Goal: Navigation & Orientation: Find specific page/section

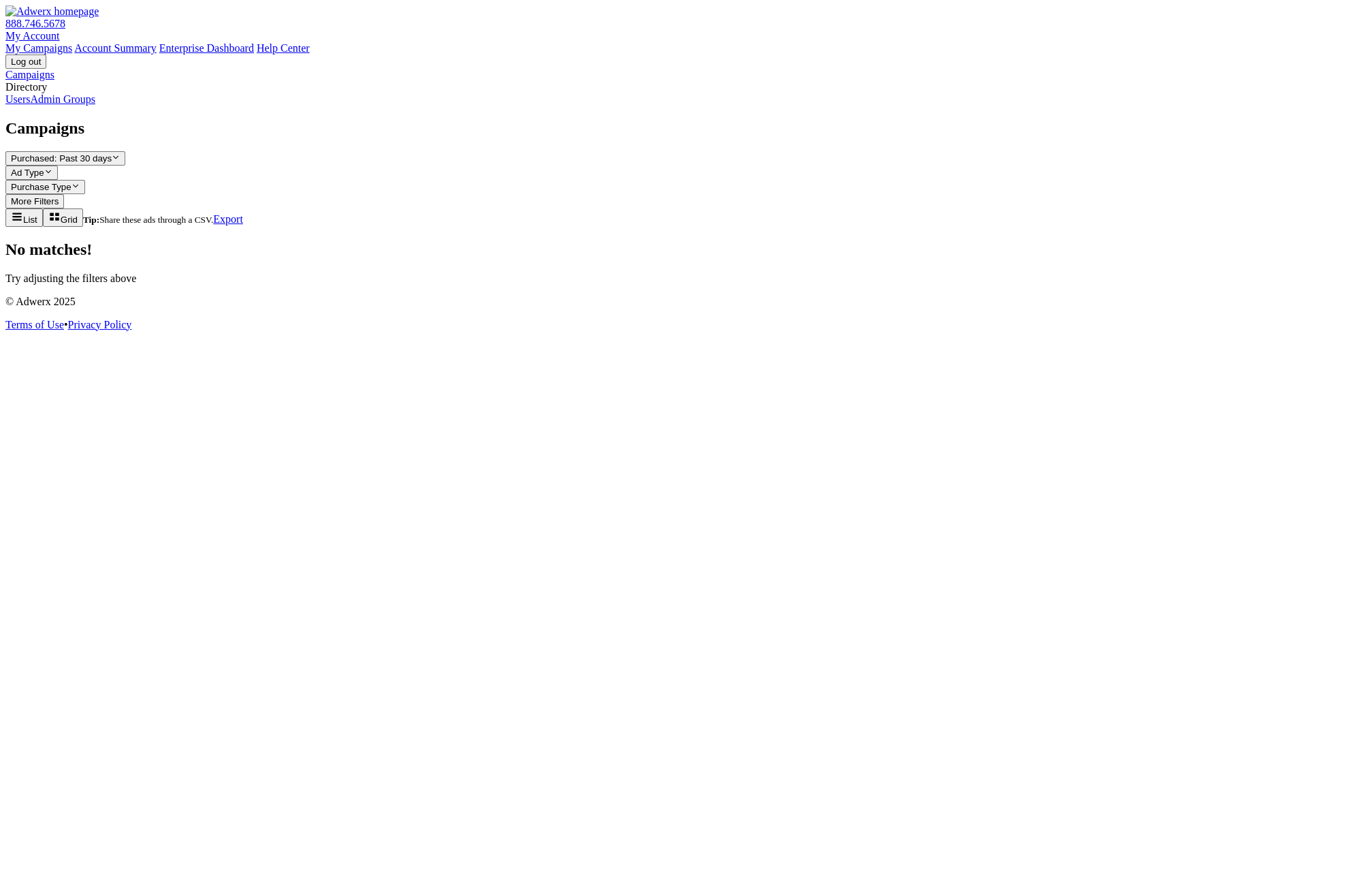
click at [111, 154] on span "Purchased: Past 30 days" at bounding box center [62, 159] width 101 height 10
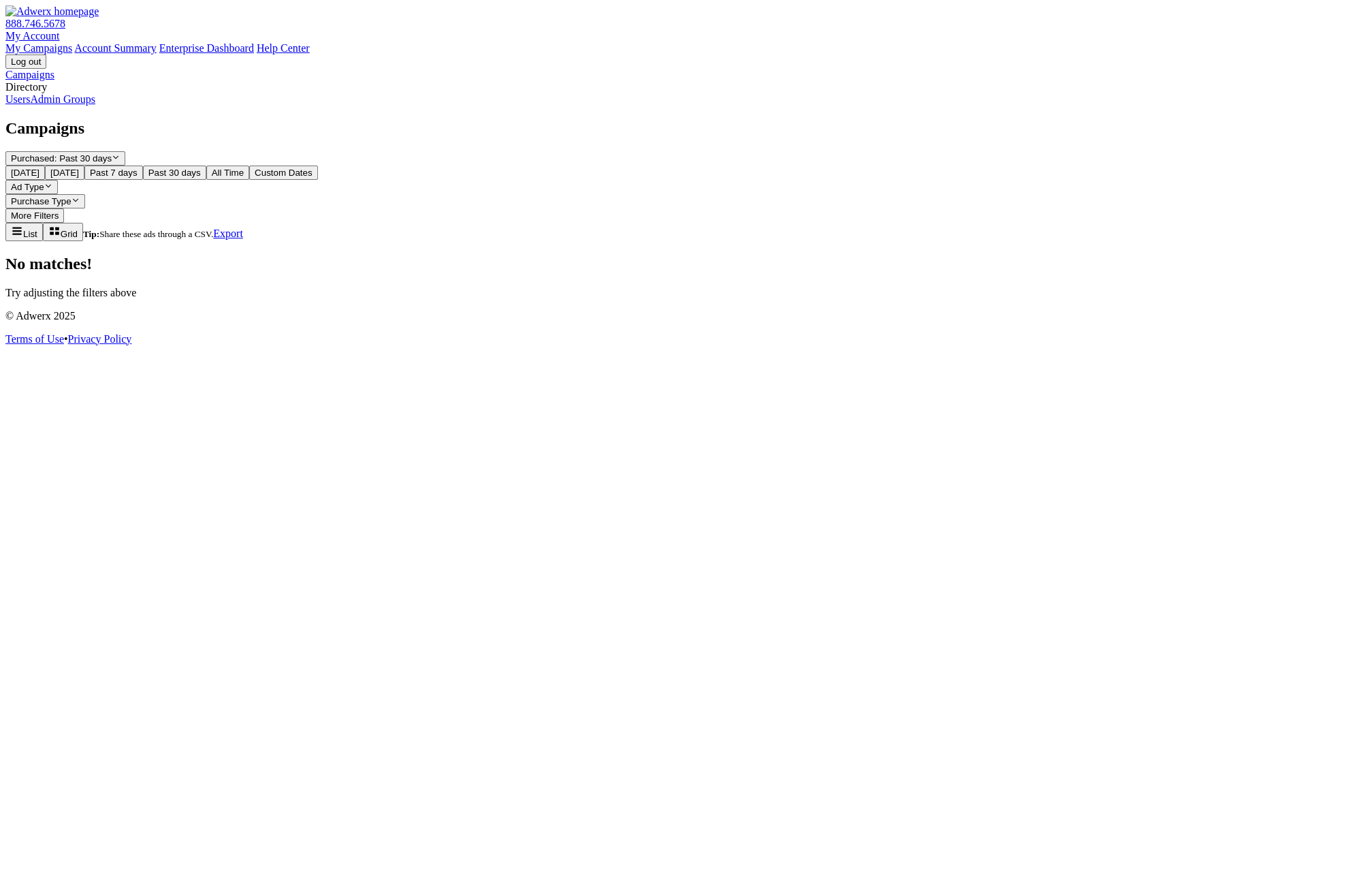
click at [45, 166] on button "Today" at bounding box center [25, 172] width 39 height 15
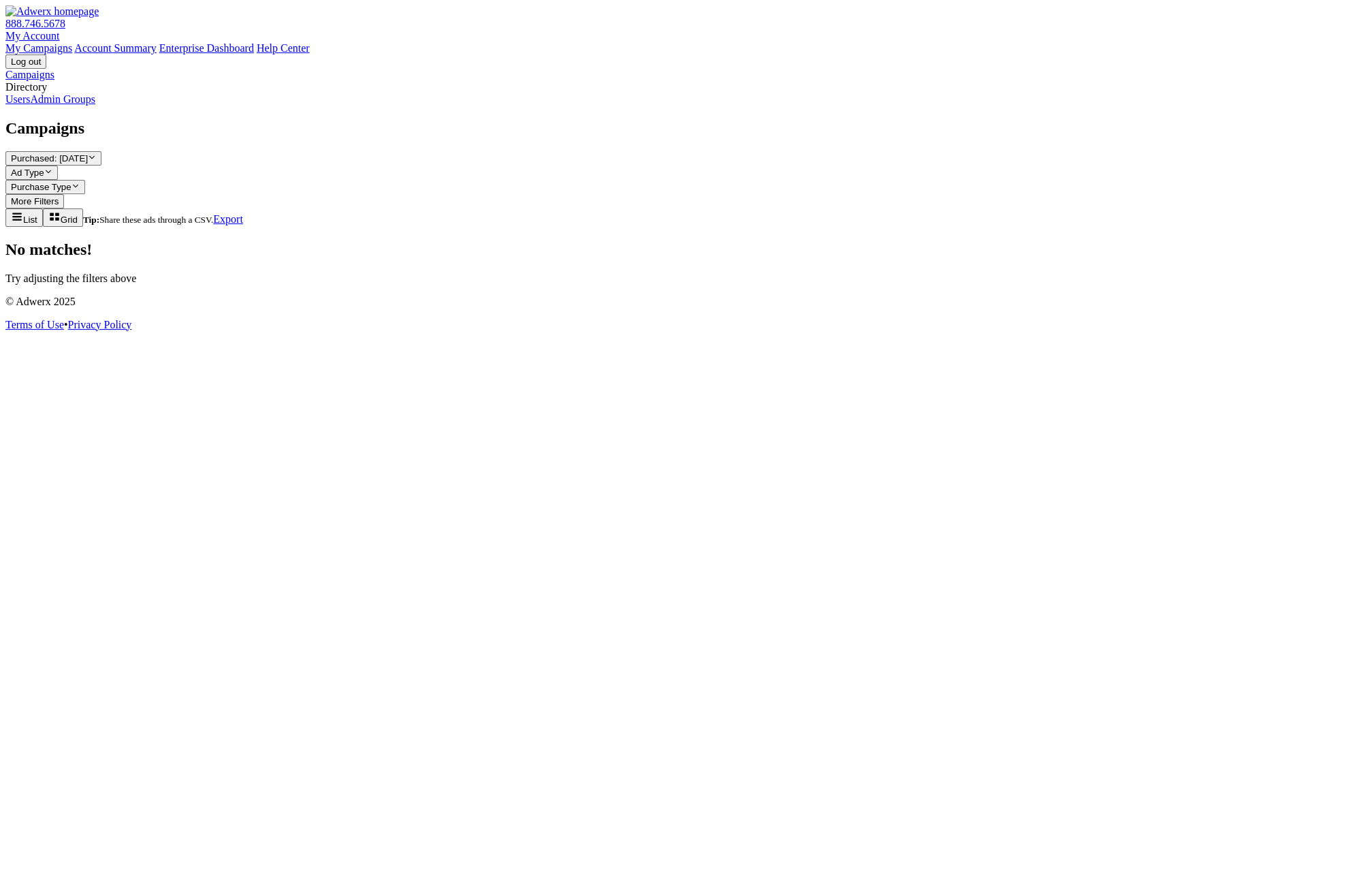
click at [101, 151] on button "Purchased: Today Reveal list of Purchased: Today" at bounding box center [53, 158] width 96 height 15
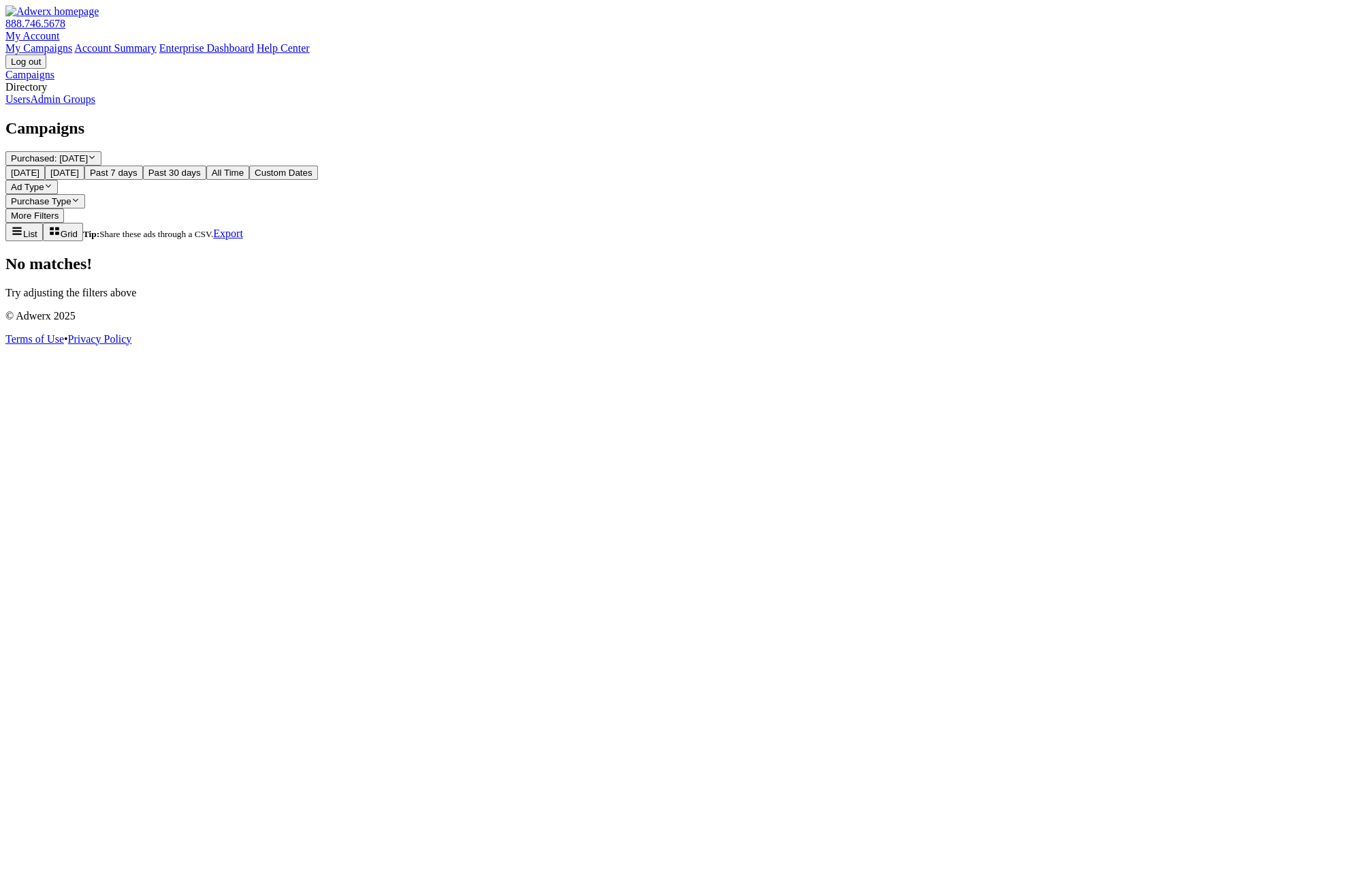
click at [95, 105] on link "Admin Groups" at bounding box center [63, 99] width 65 height 11
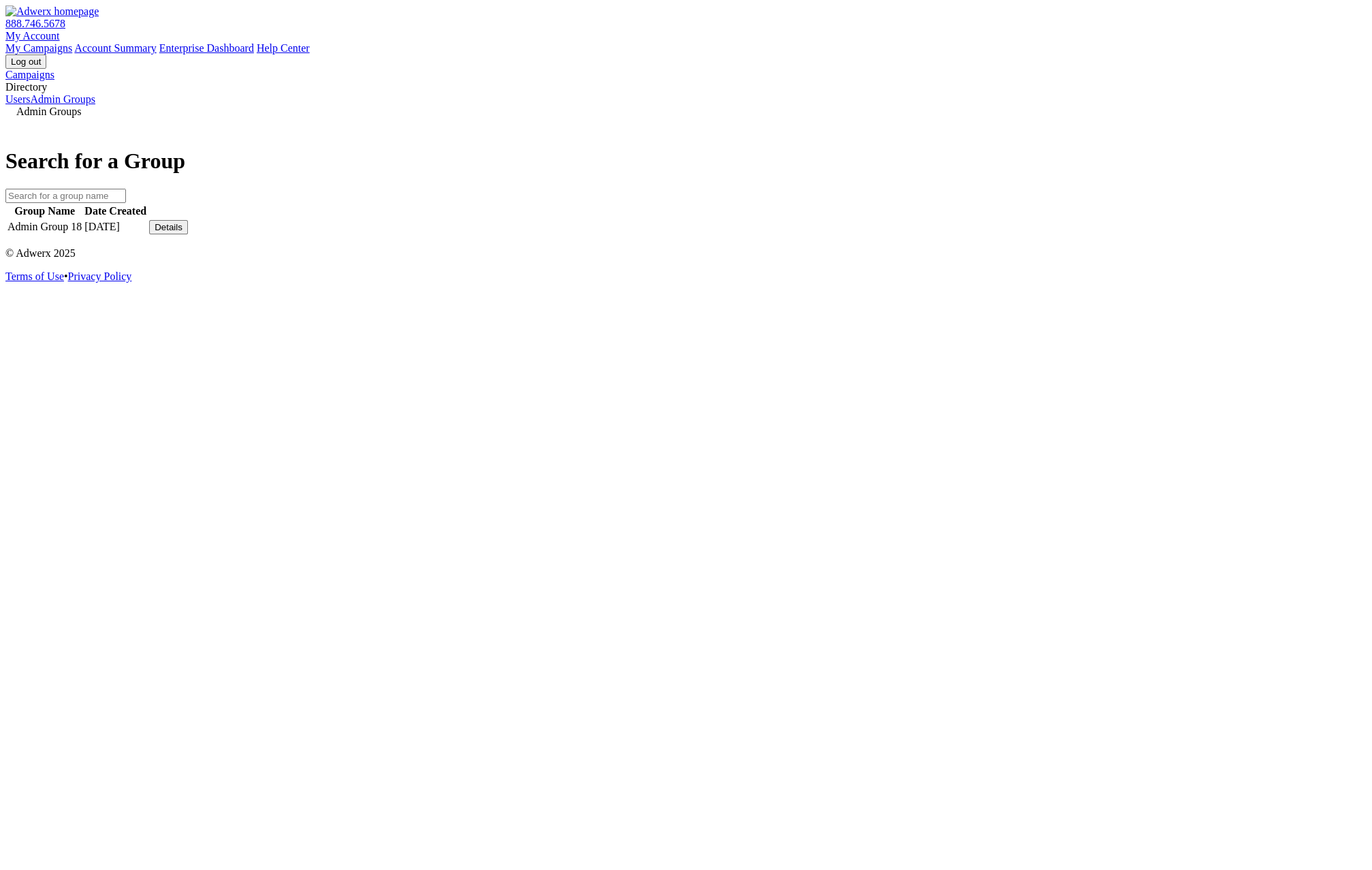
click at [30, 105] on link "Users" at bounding box center [17, 99] width 25 height 11
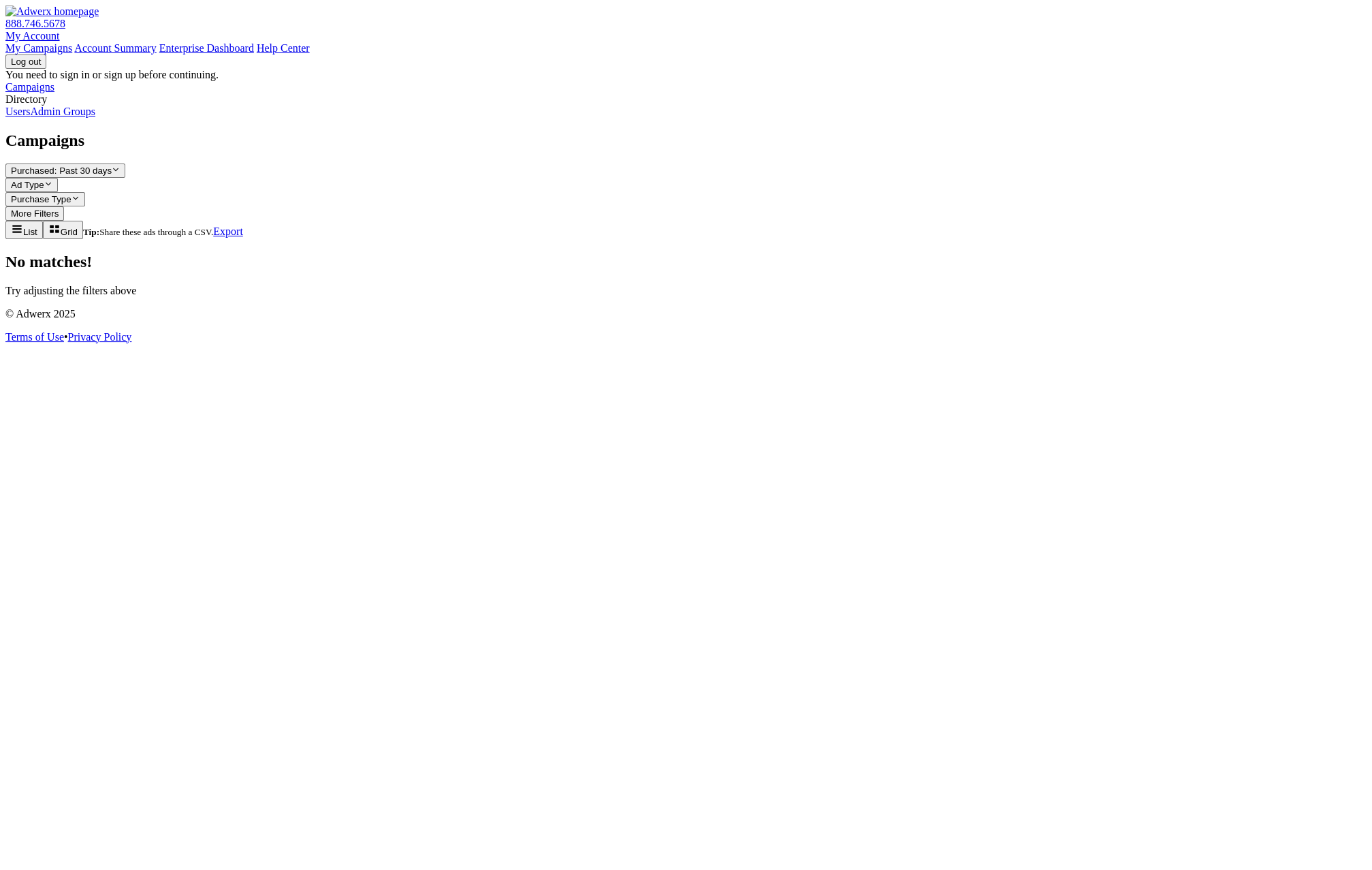
click at [81, 118] on link "Admin Groups" at bounding box center [63, 111] width 65 height 11
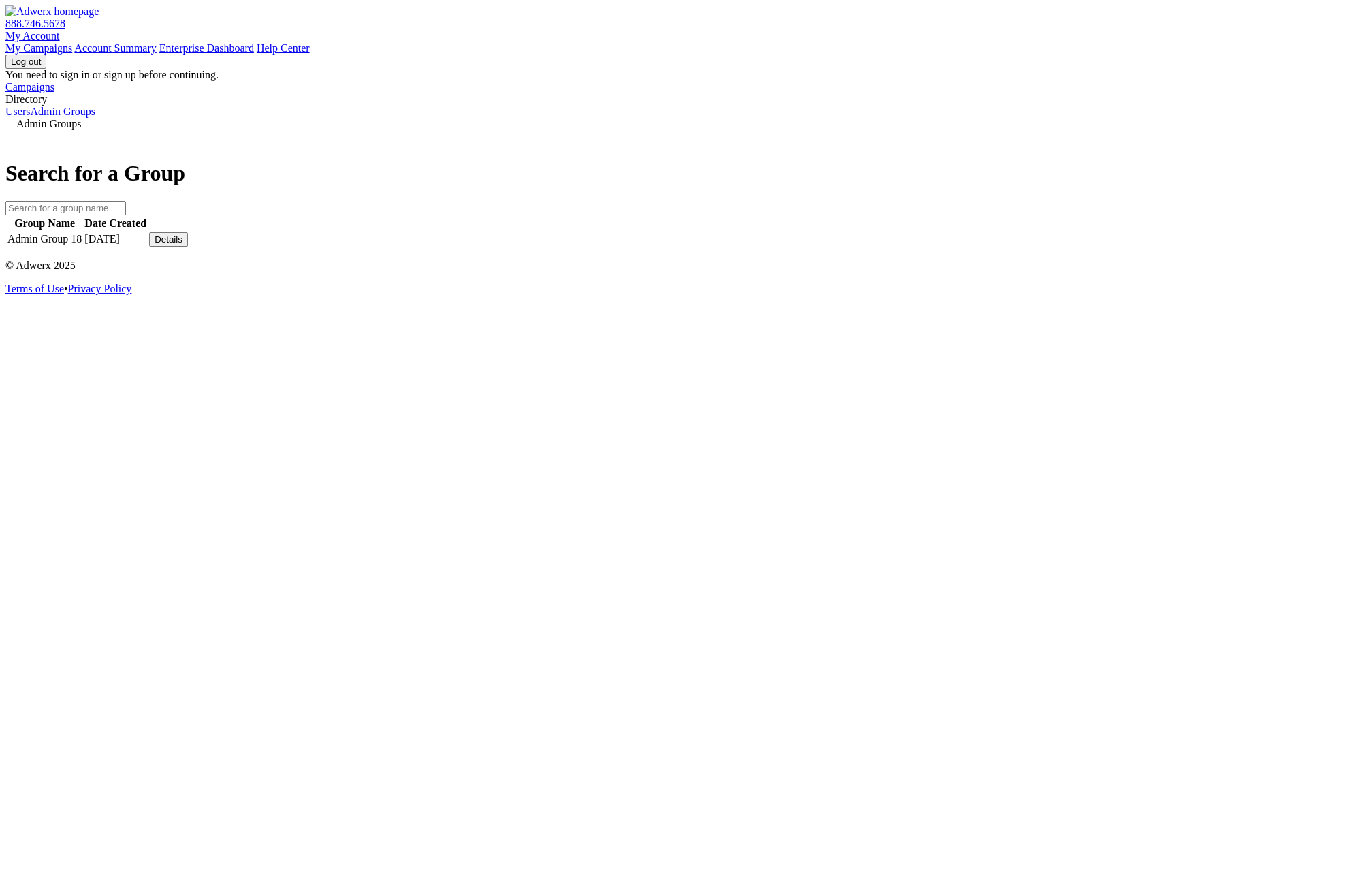
click at [30, 118] on link "Users" at bounding box center [17, 111] width 25 height 11
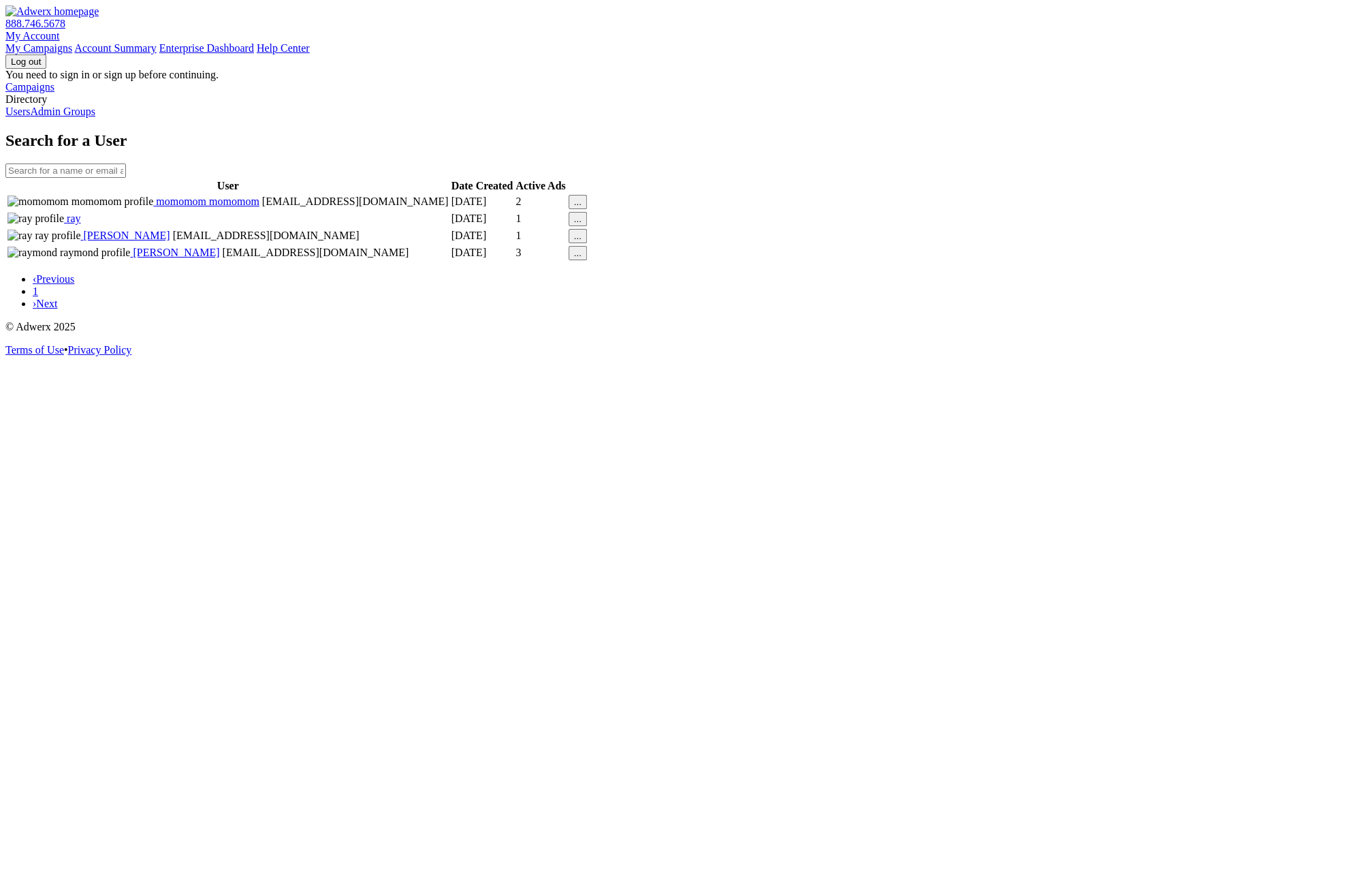
click at [93, 118] on link "Admin Groups" at bounding box center [63, 111] width 65 height 11
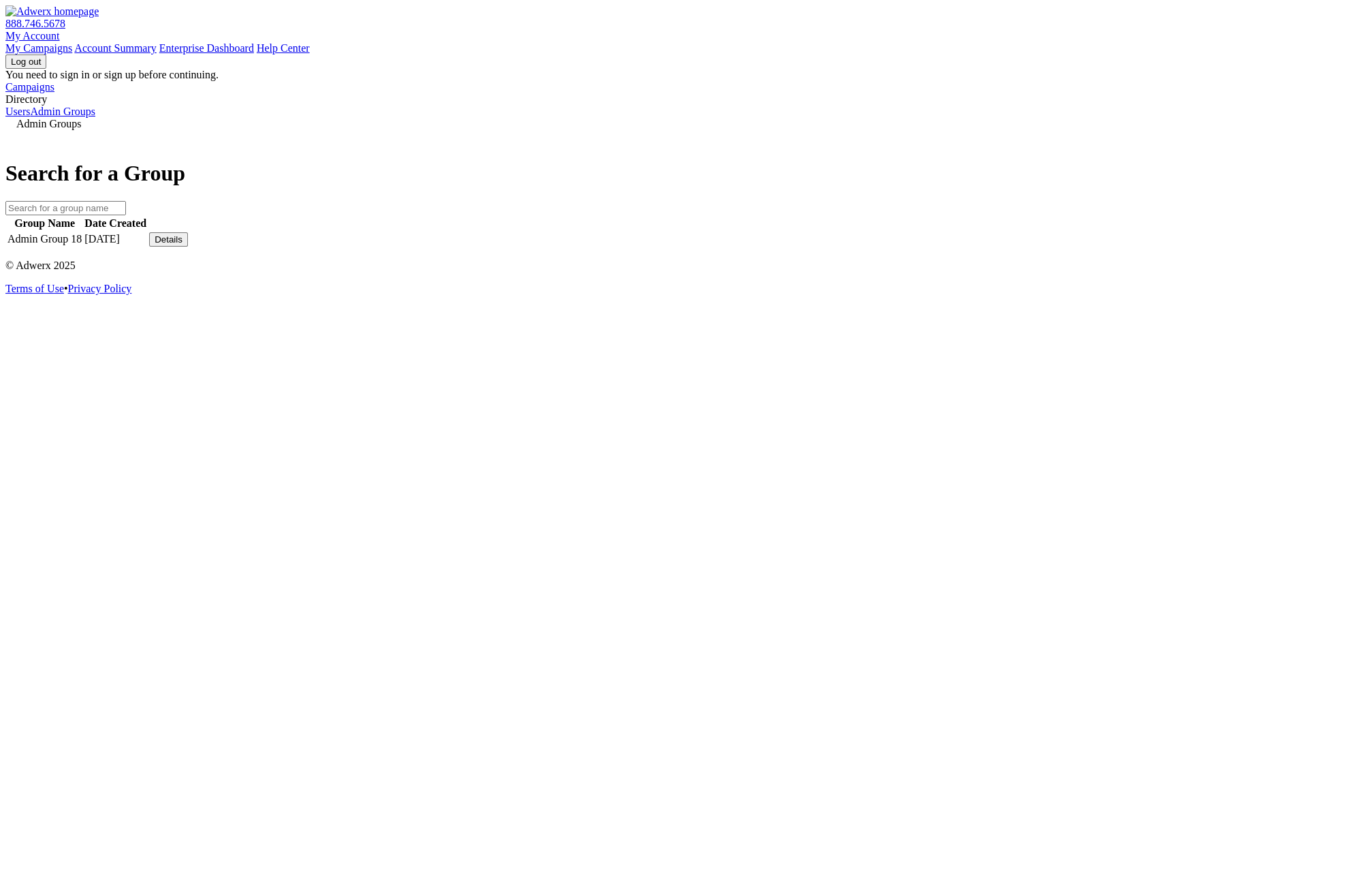
click at [183, 245] on div "Details" at bounding box center [168, 239] width 28 height 10
click at [1030, 287] on link "View Group" at bounding box center [1006, 281] width 54 height 11
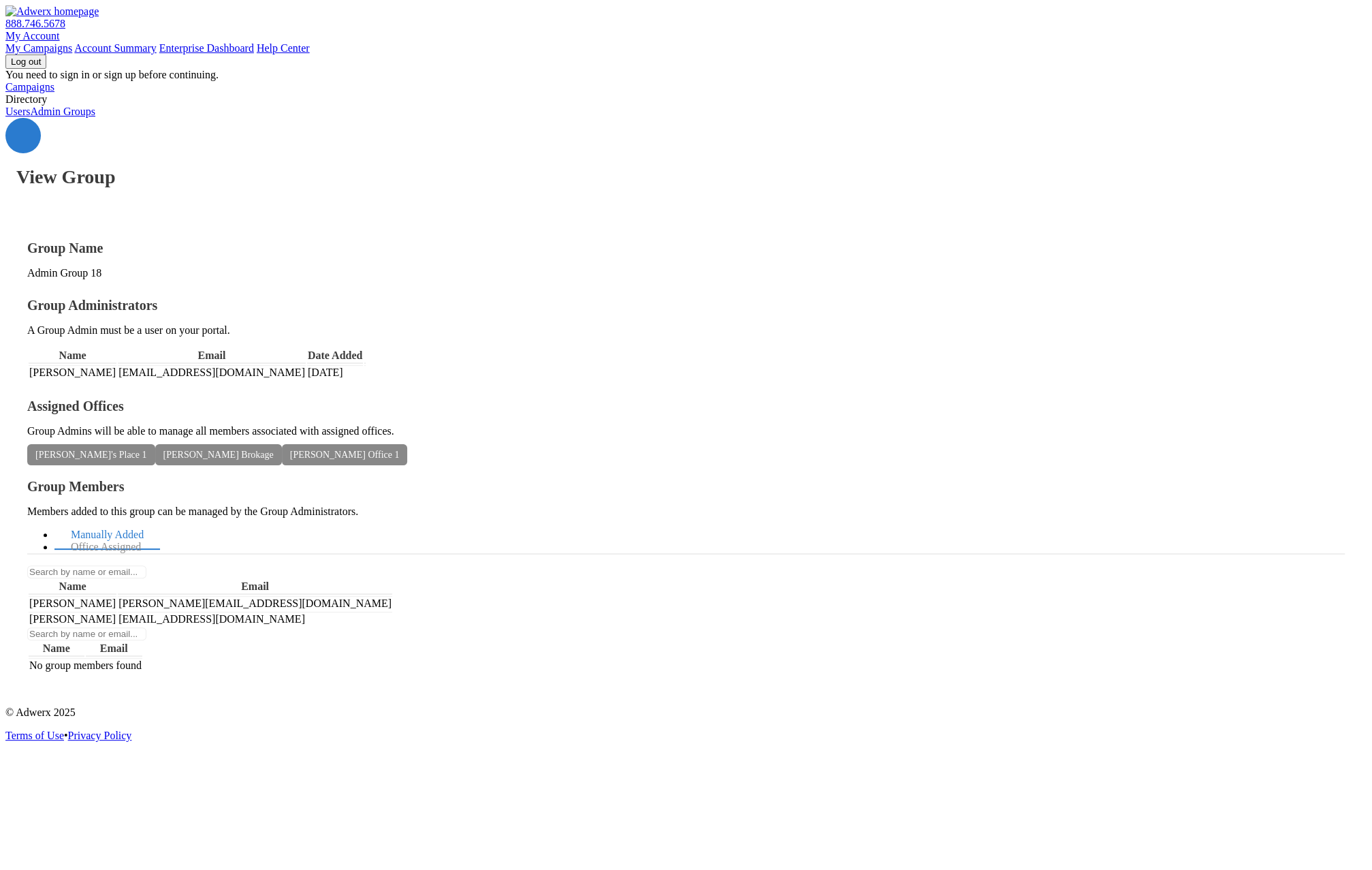
click at [93, 118] on link "Admin Groups" at bounding box center [63, 111] width 65 height 11
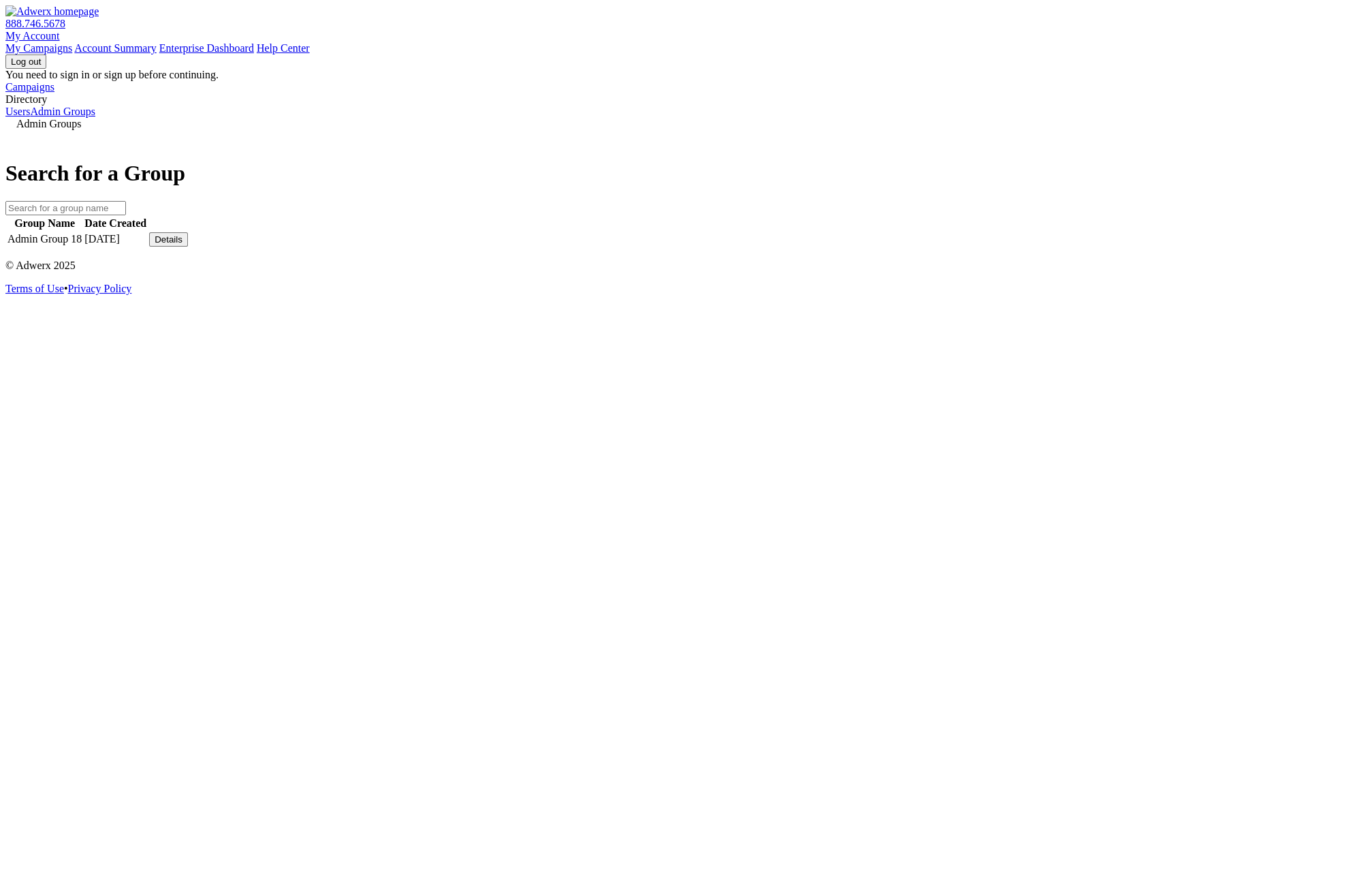
click at [30, 118] on link "Users" at bounding box center [17, 111] width 25 height 11
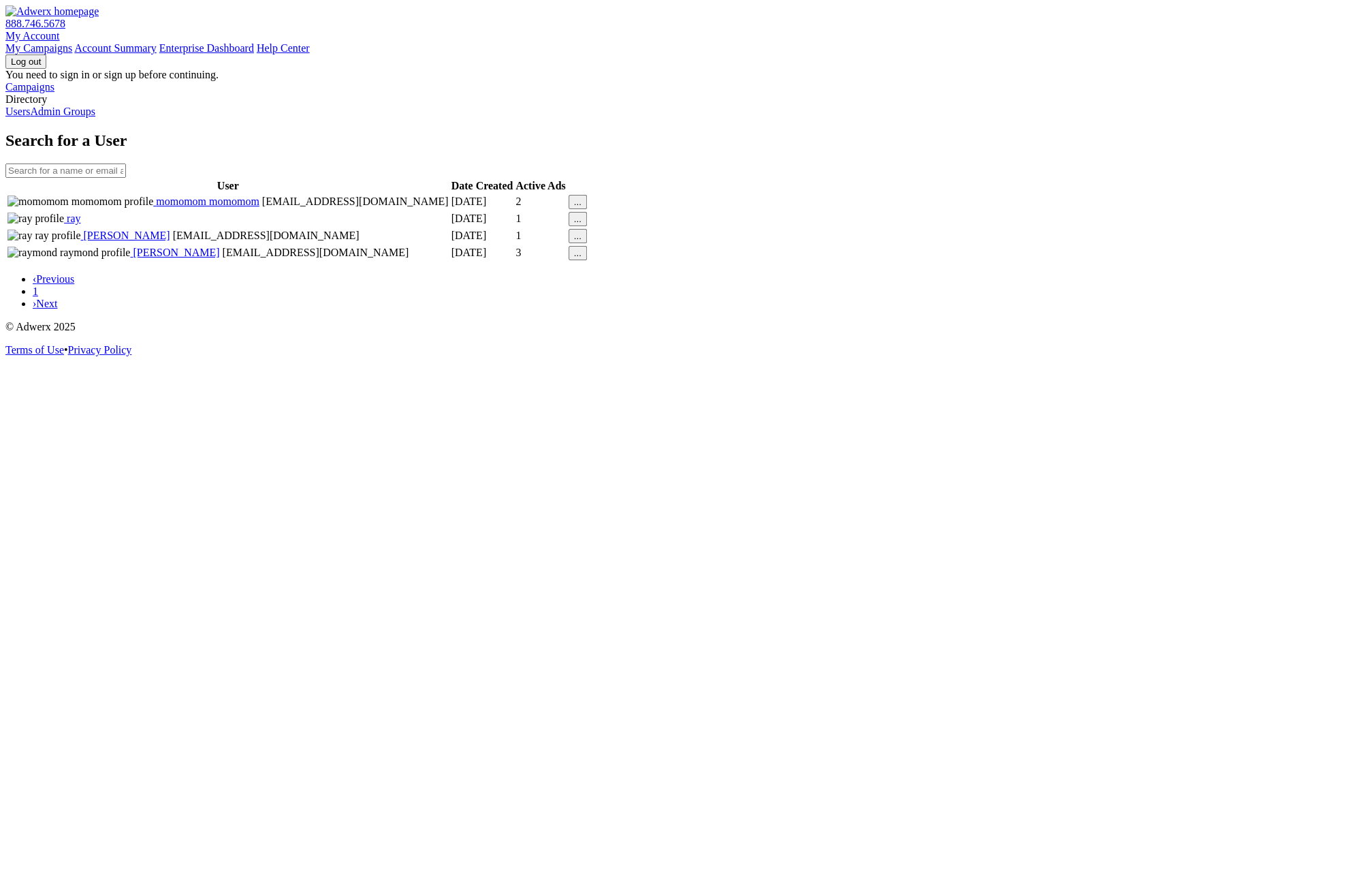
click at [81, 224] on span "ray" at bounding box center [72, 218] width 16 height 11
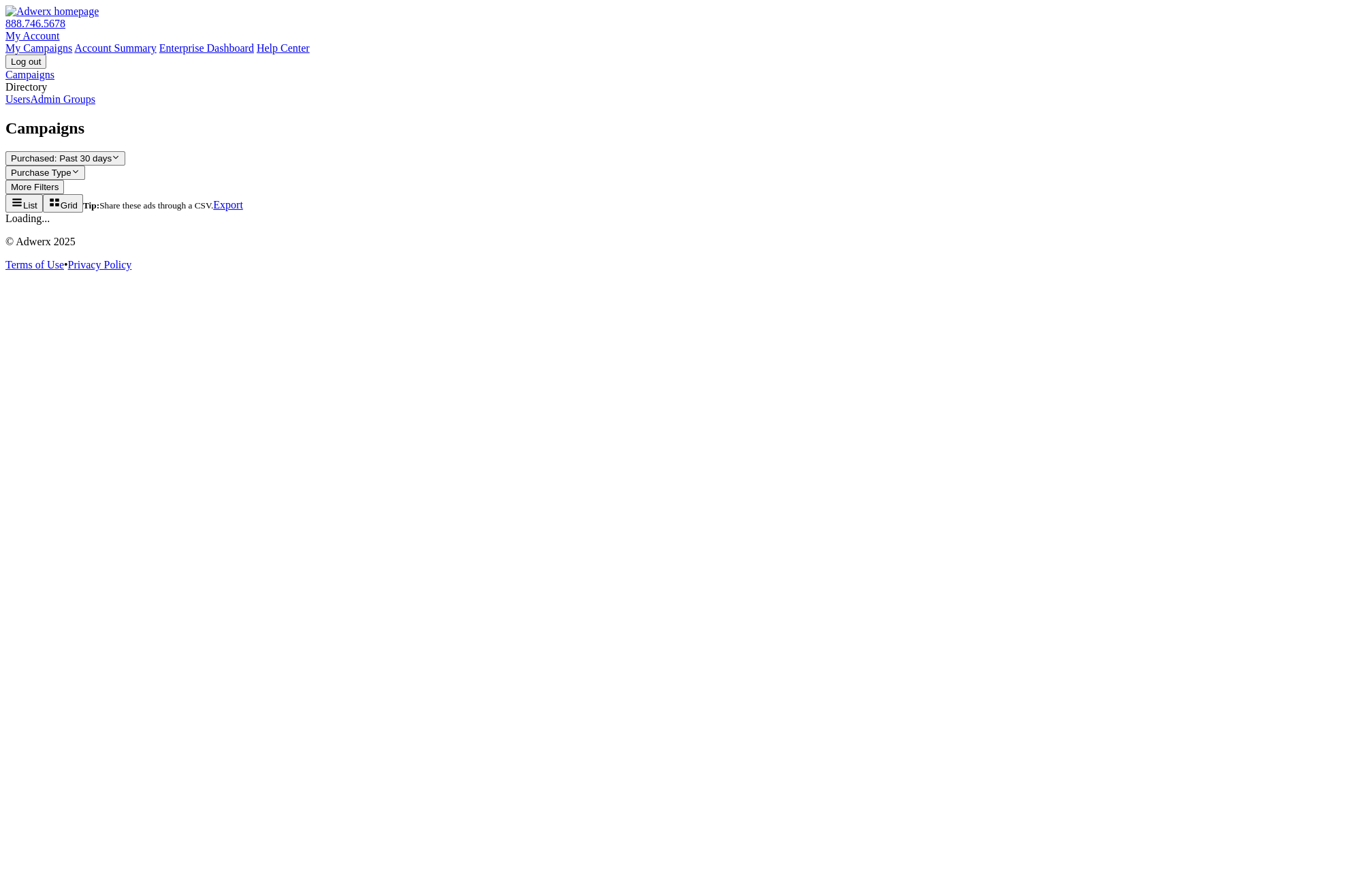
click at [95, 105] on link "Admin Groups" at bounding box center [63, 99] width 65 height 11
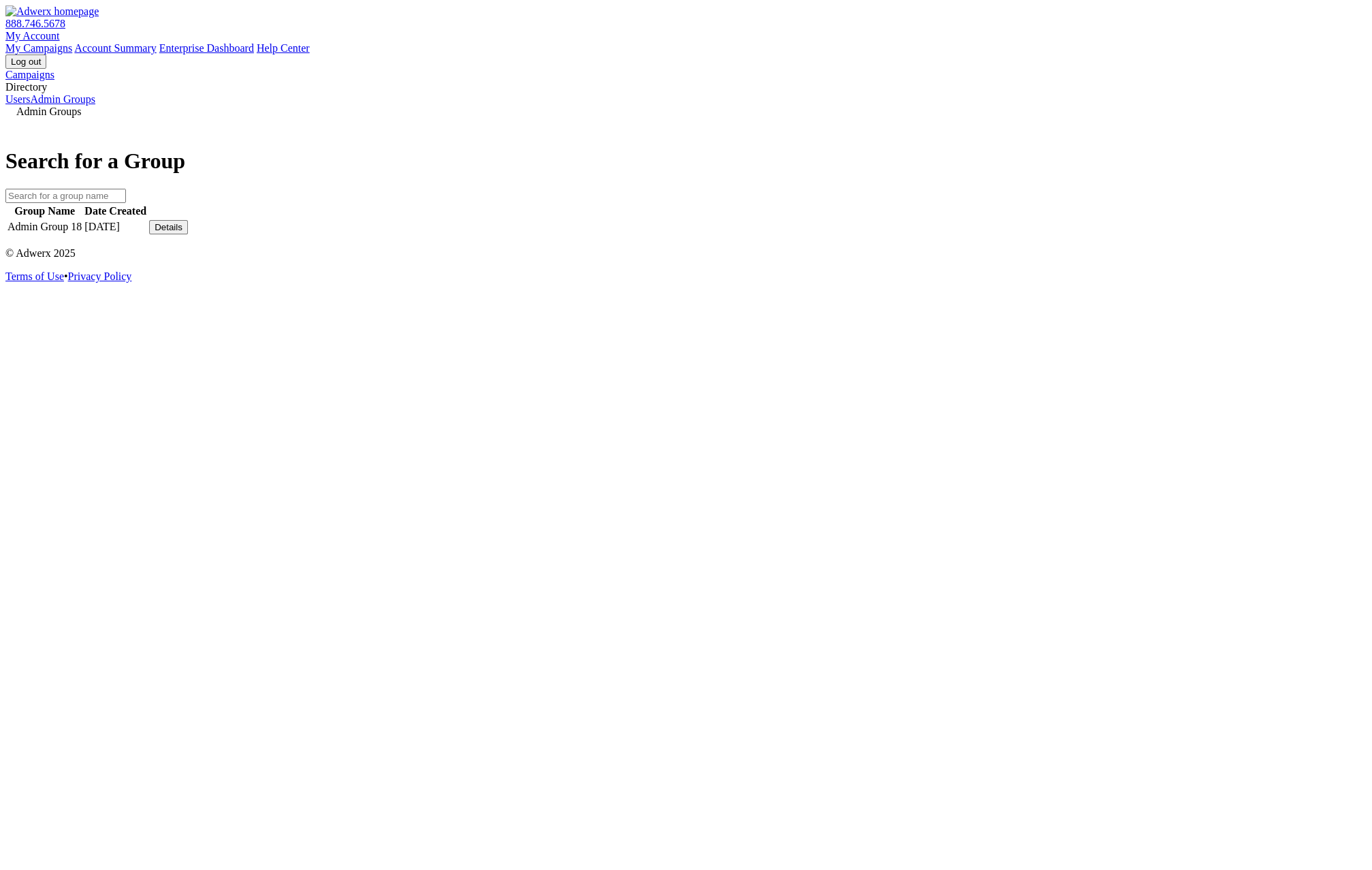
click at [188, 234] on button "Details" at bounding box center [168, 227] width 39 height 15
click at [1033, 221] on link "View Group" at bounding box center [1006, 215] width 54 height 11
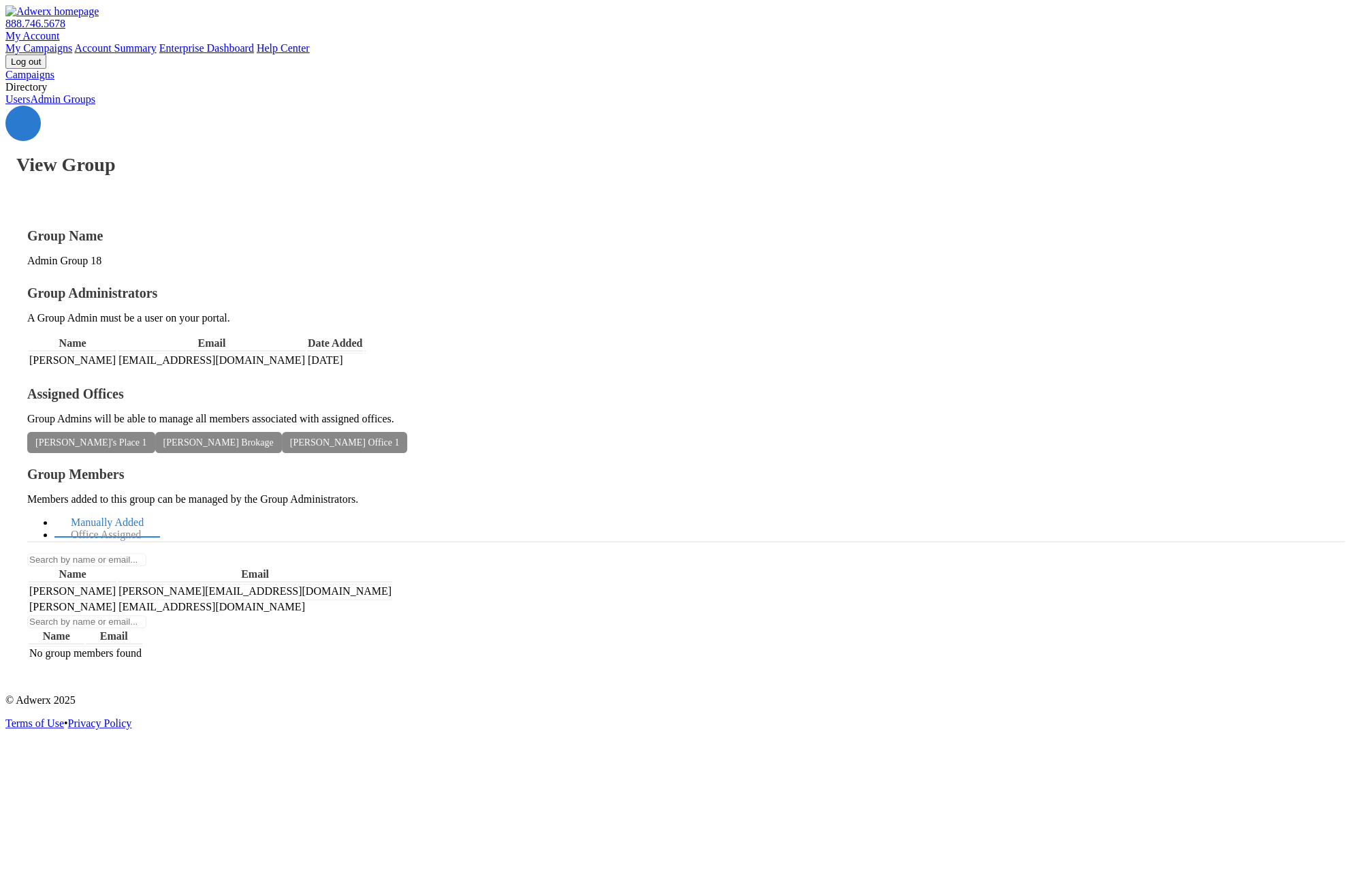
click at [30, 105] on link "Users" at bounding box center [17, 99] width 25 height 11
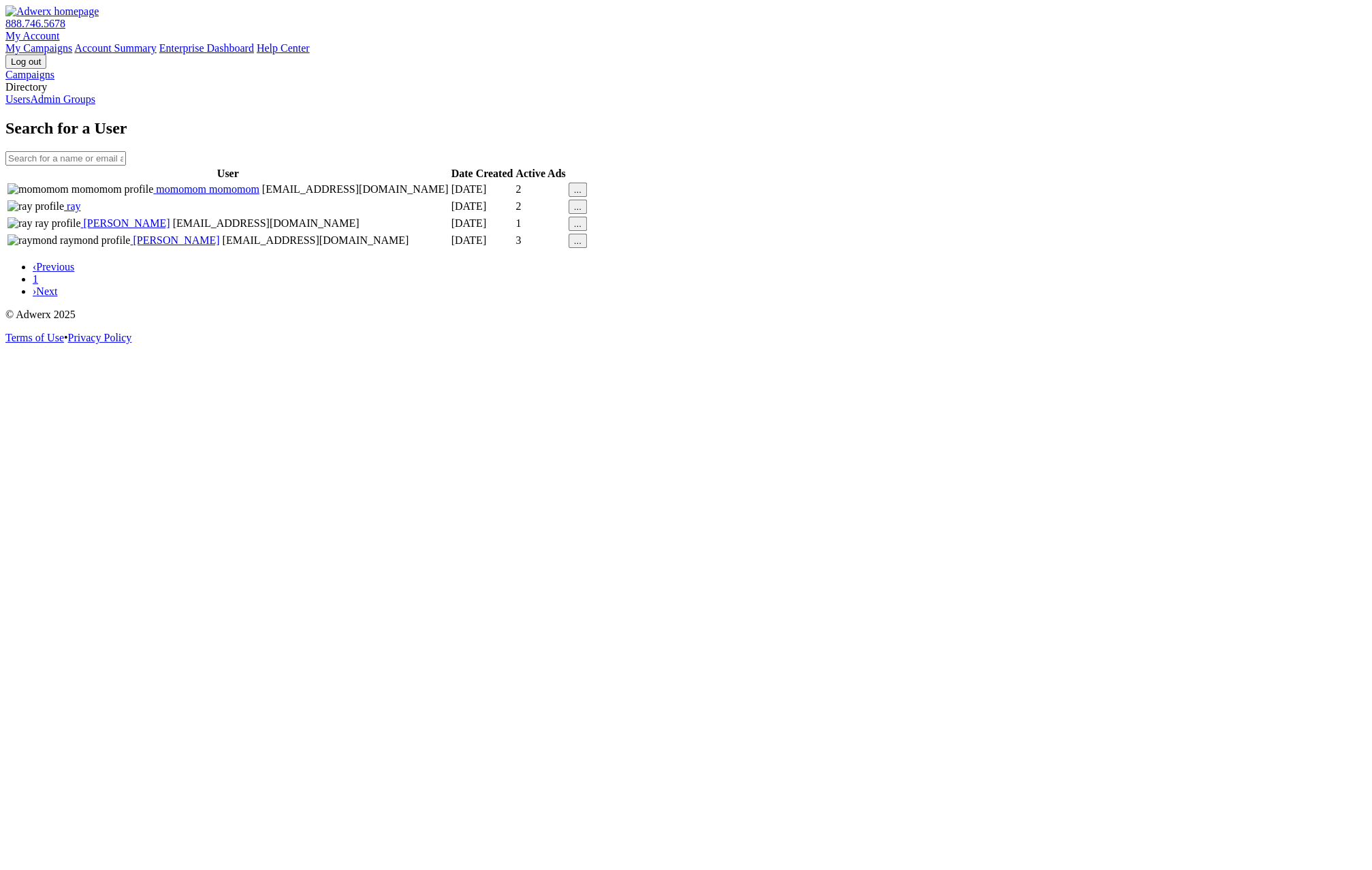
click at [81, 212] on span "ray" at bounding box center [72, 205] width 16 height 11
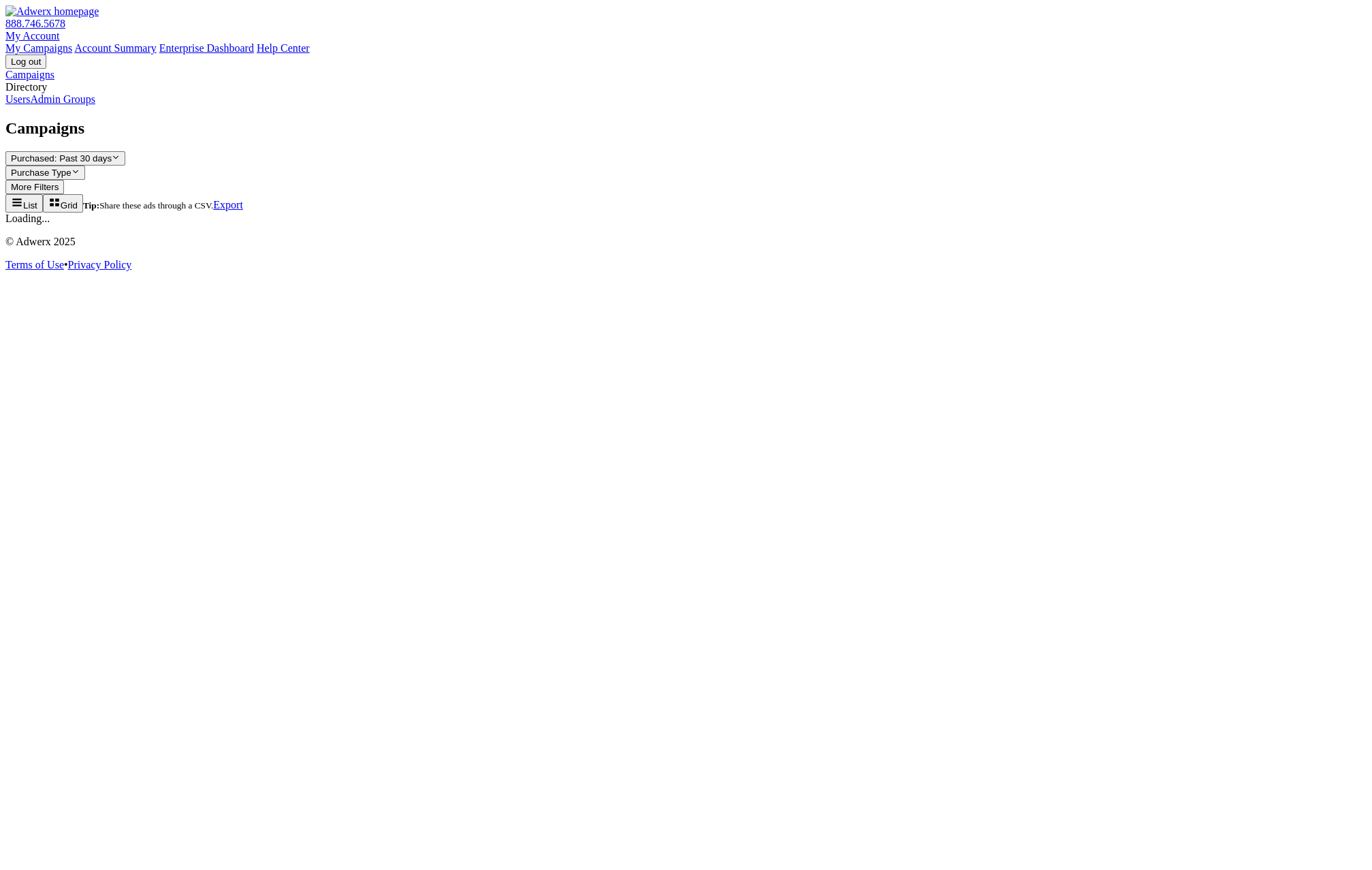
click at [30, 105] on link "Users" at bounding box center [17, 99] width 25 height 11
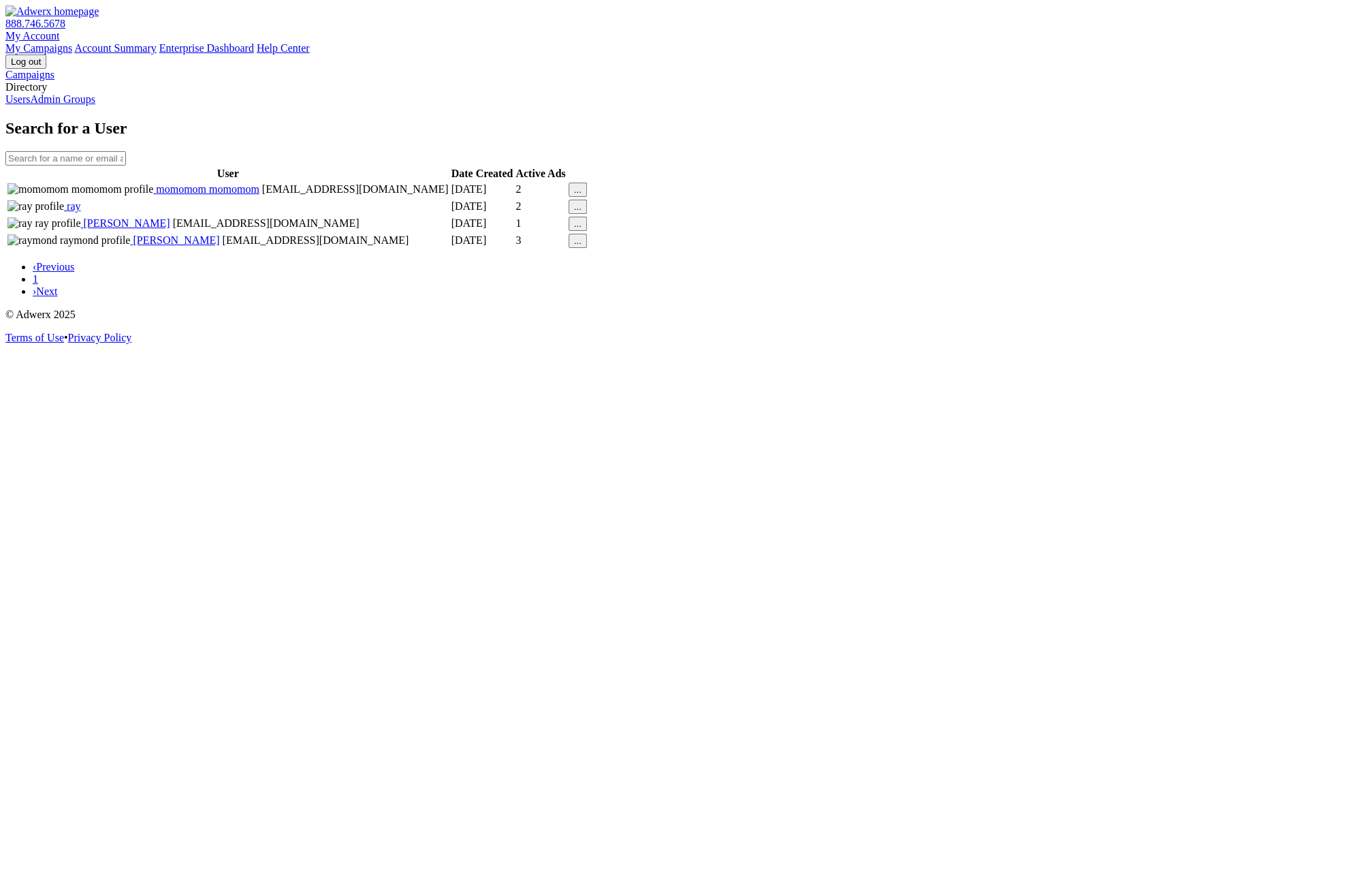
click at [55, 81] on link "Campaigns" at bounding box center [29, 74] width 49 height 11
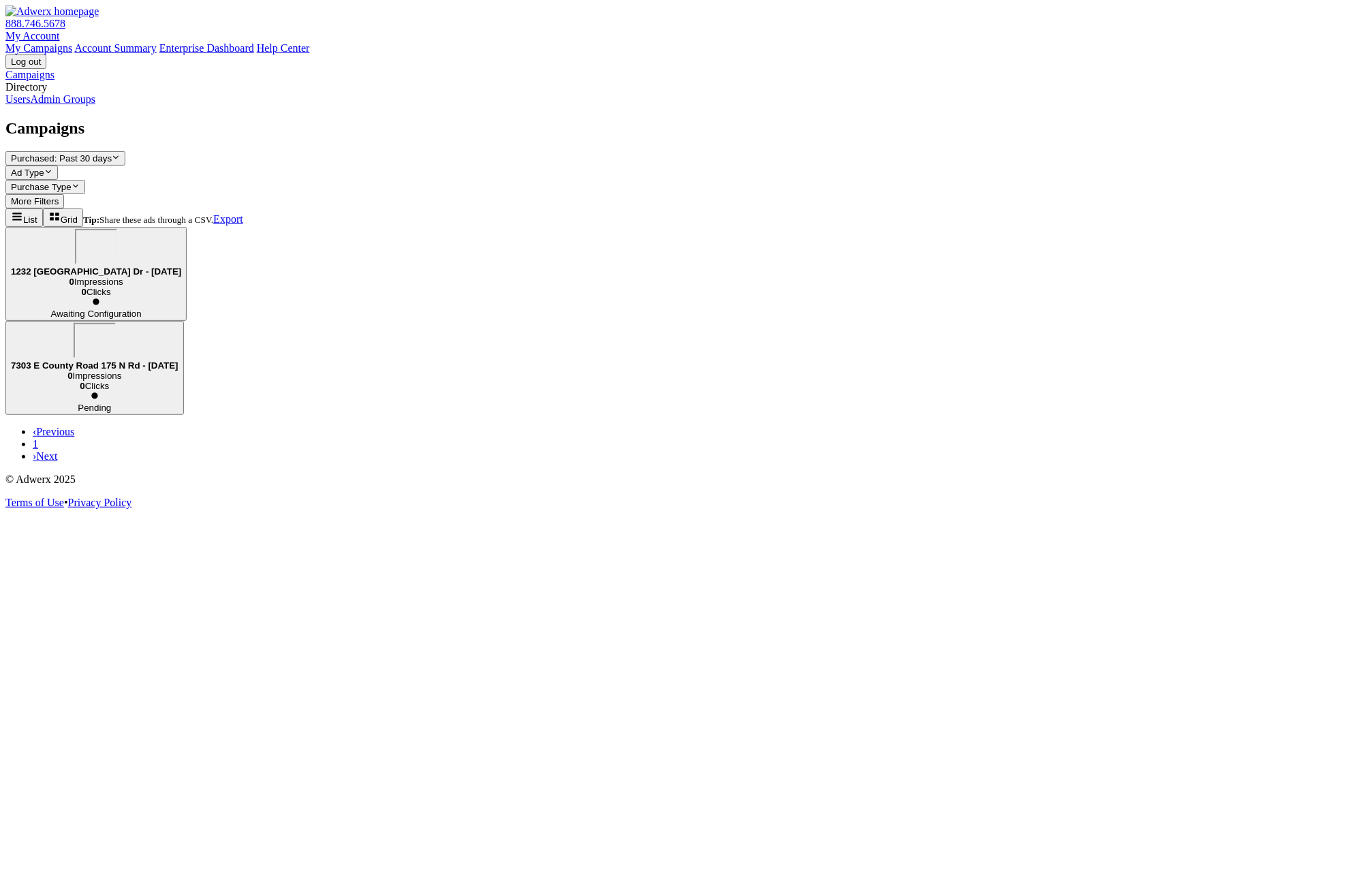
click at [30, 105] on link "Users" at bounding box center [17, 99] width 25 height 11
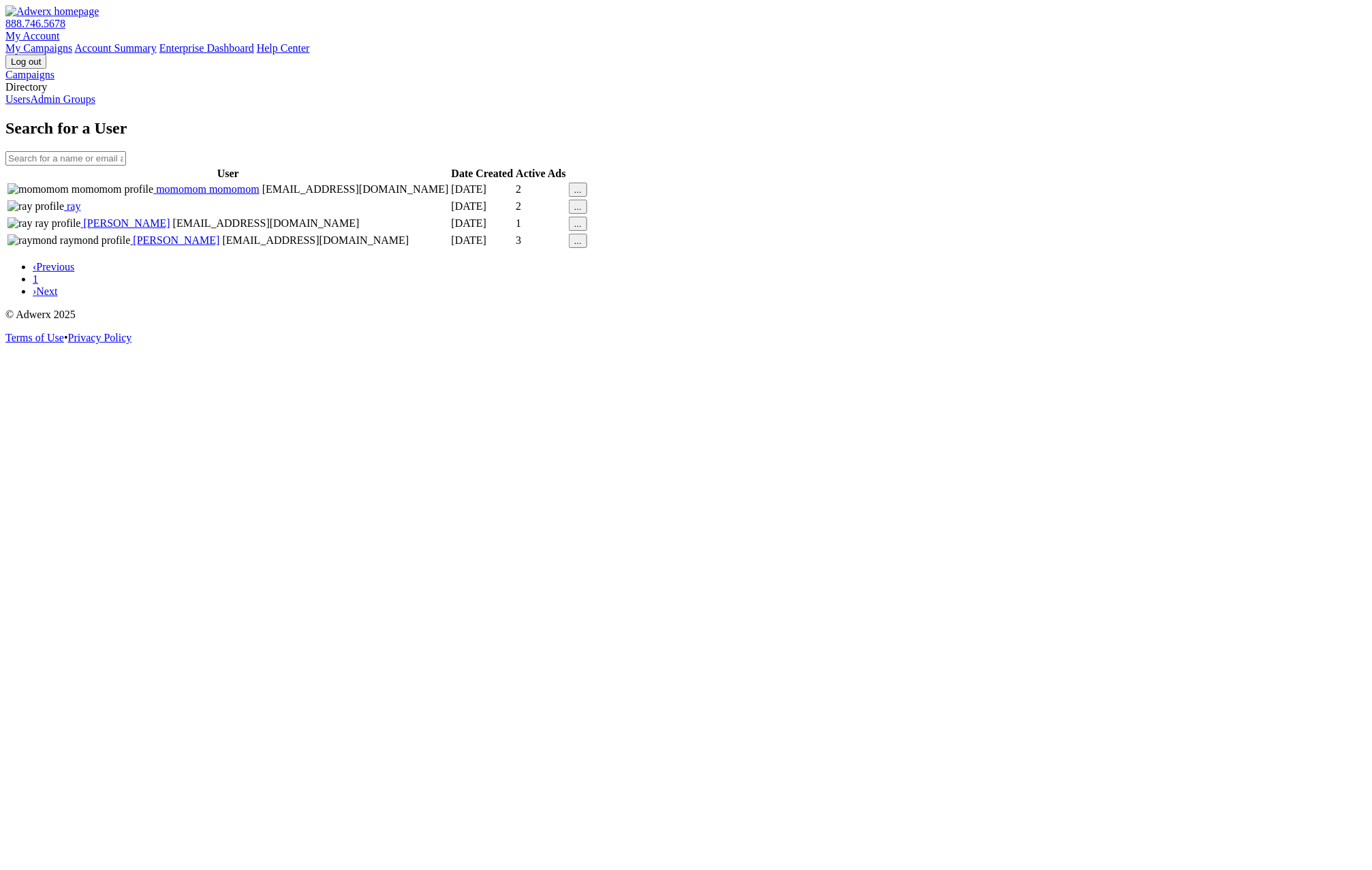
click at [55, 81] on link "Campaigns" at bounding box center [29, 74] width 49 height 11
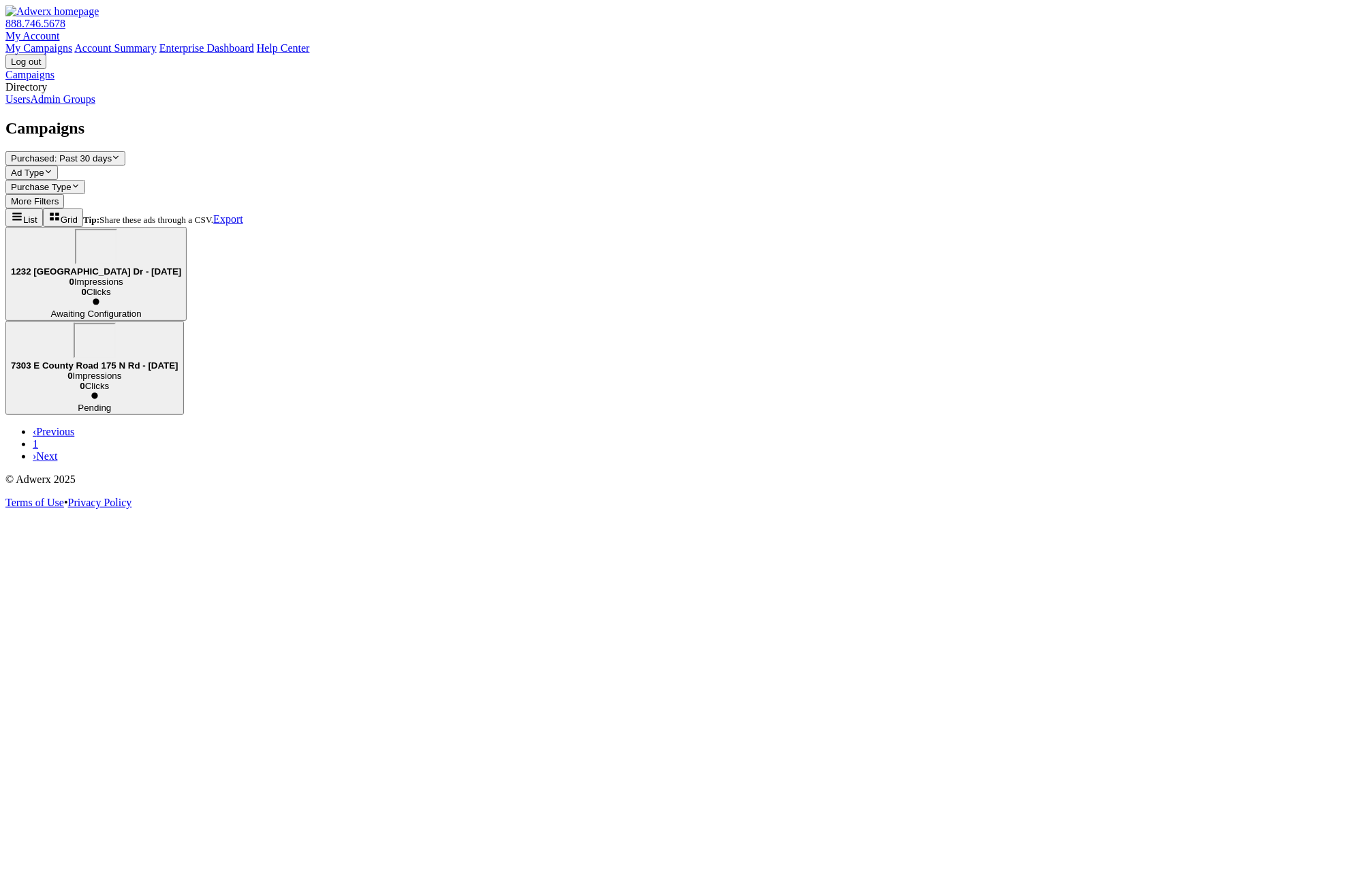
click at [181, 266] on b "1232 [GEOGRAPHIC_DATA] Dr - [DATE]" at bounding box center [96, 271] width 170 height 10
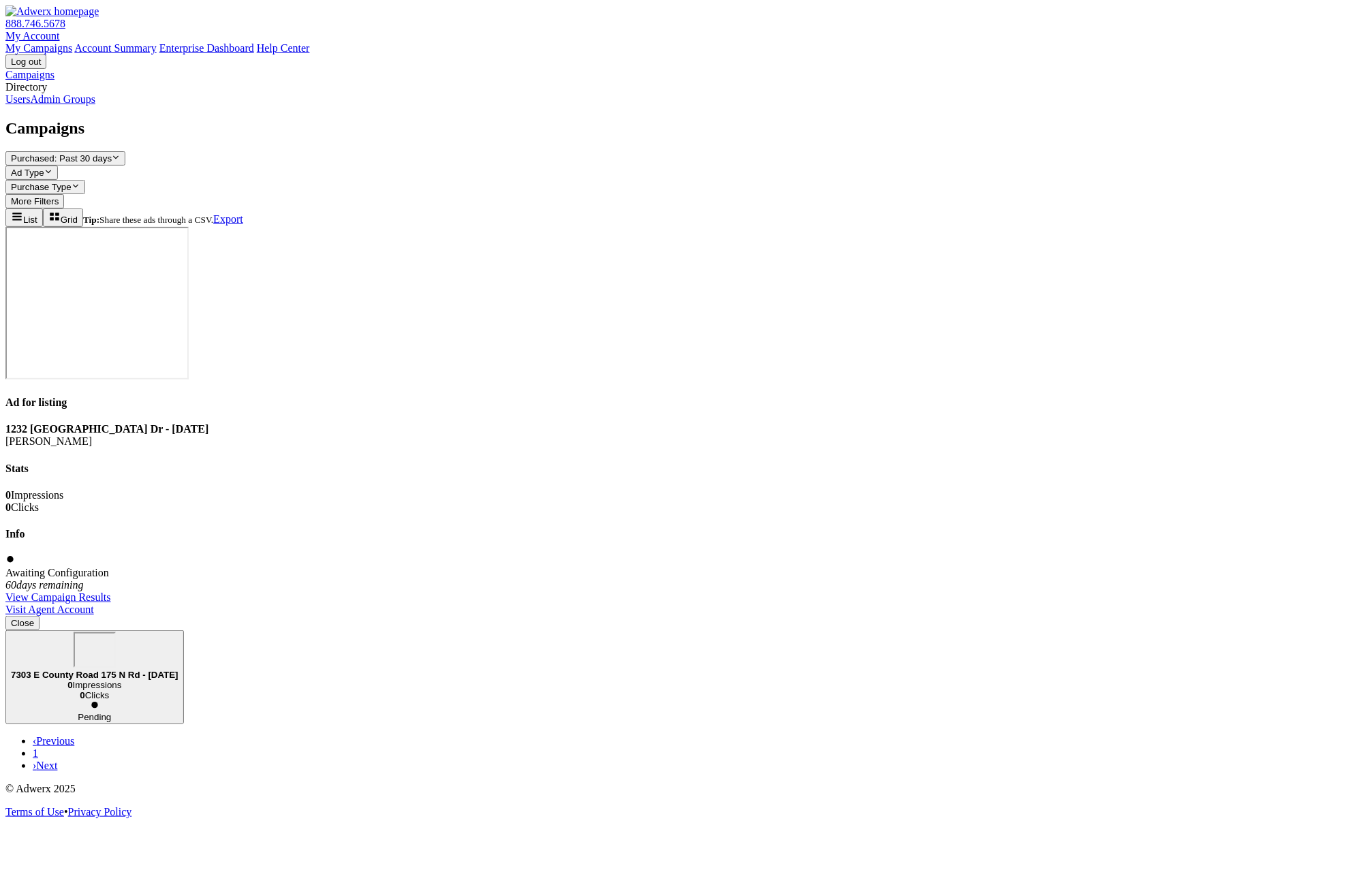
click at [178, 632] on div "7303 E County Road 175 N Rd - 2025-08-20" at bounding box center [94, 656] width 167 height 48
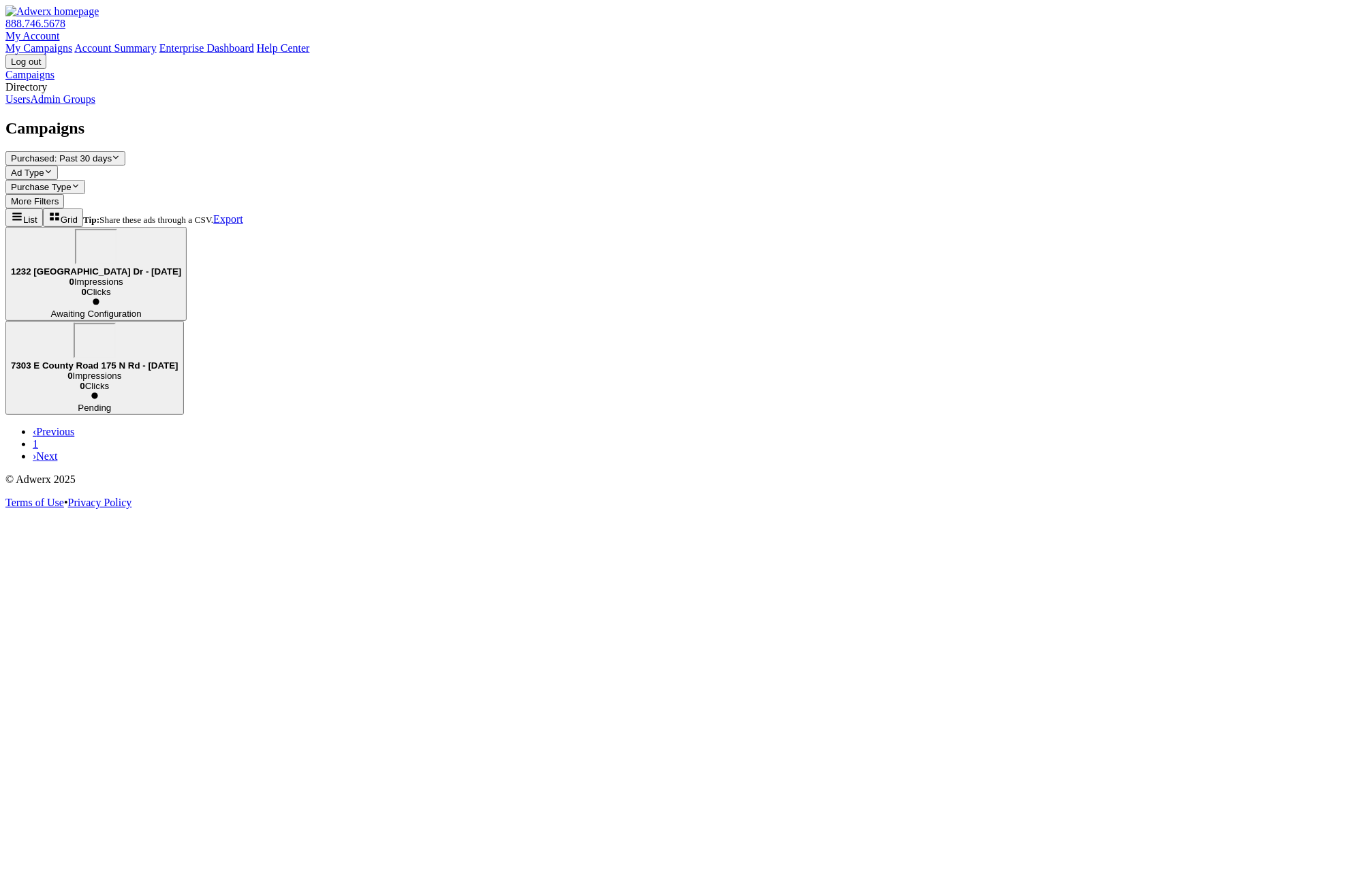
click at [45, 167] on span "Ad Type" at bounding box center [27, 172] width 33 height 10
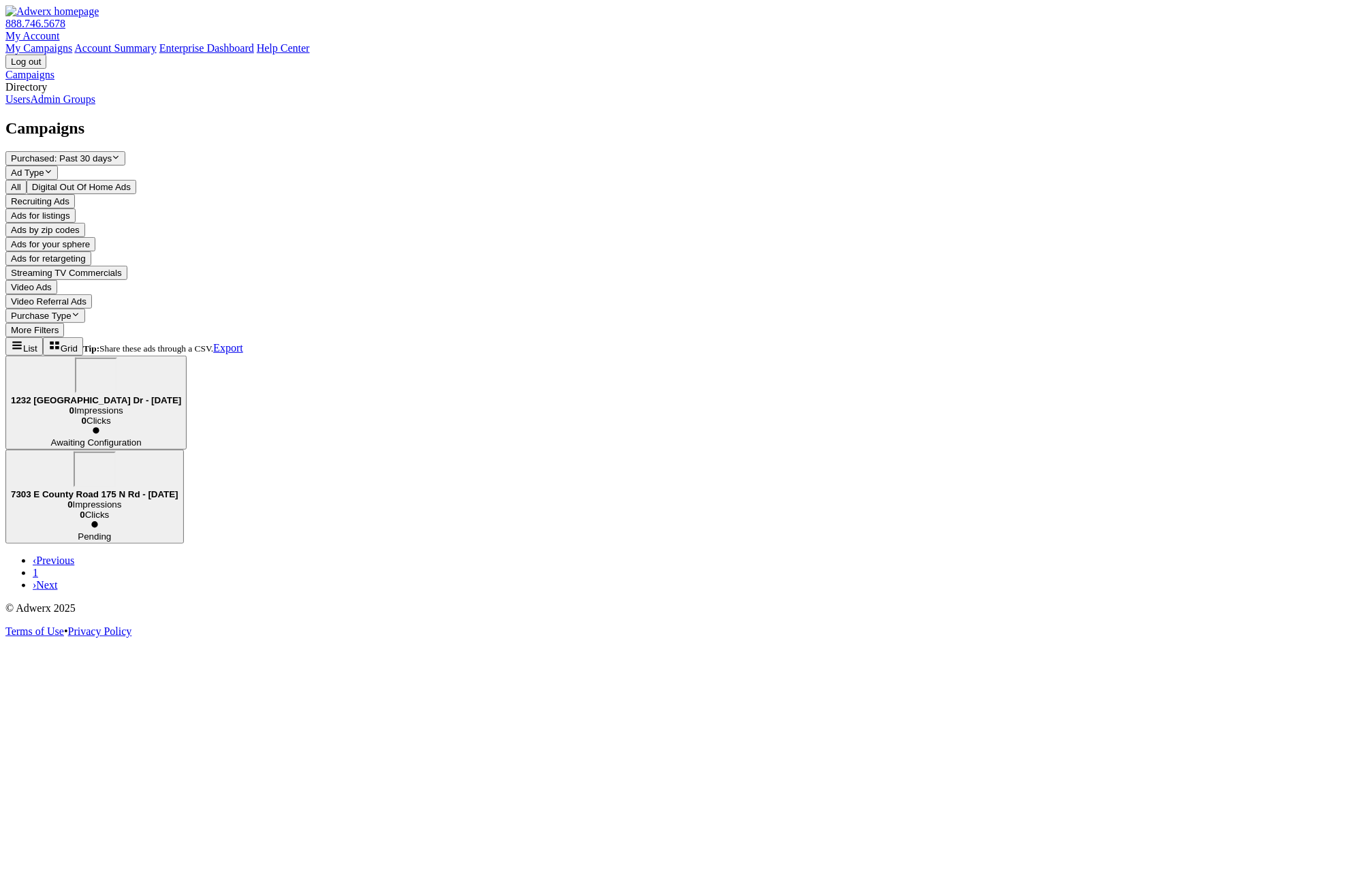
click at [75, 208] on button "Recruiting Ads" at bounding box center [39, 201] width 70 height 15
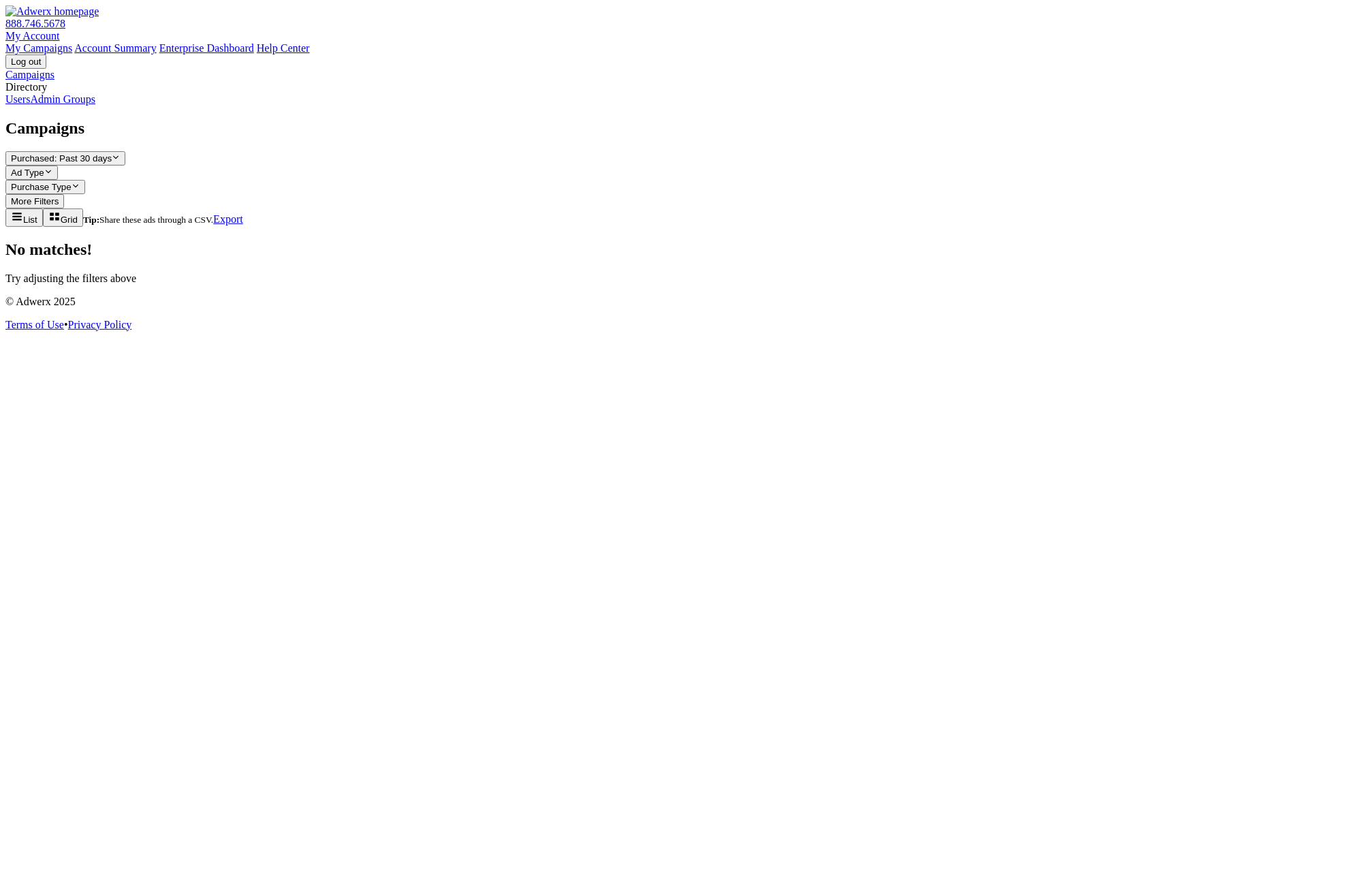
click at [85, 180] on button "Purchase Type Reveal list of Purchase Type" at bounding box center [45, 187] width 80 height 15
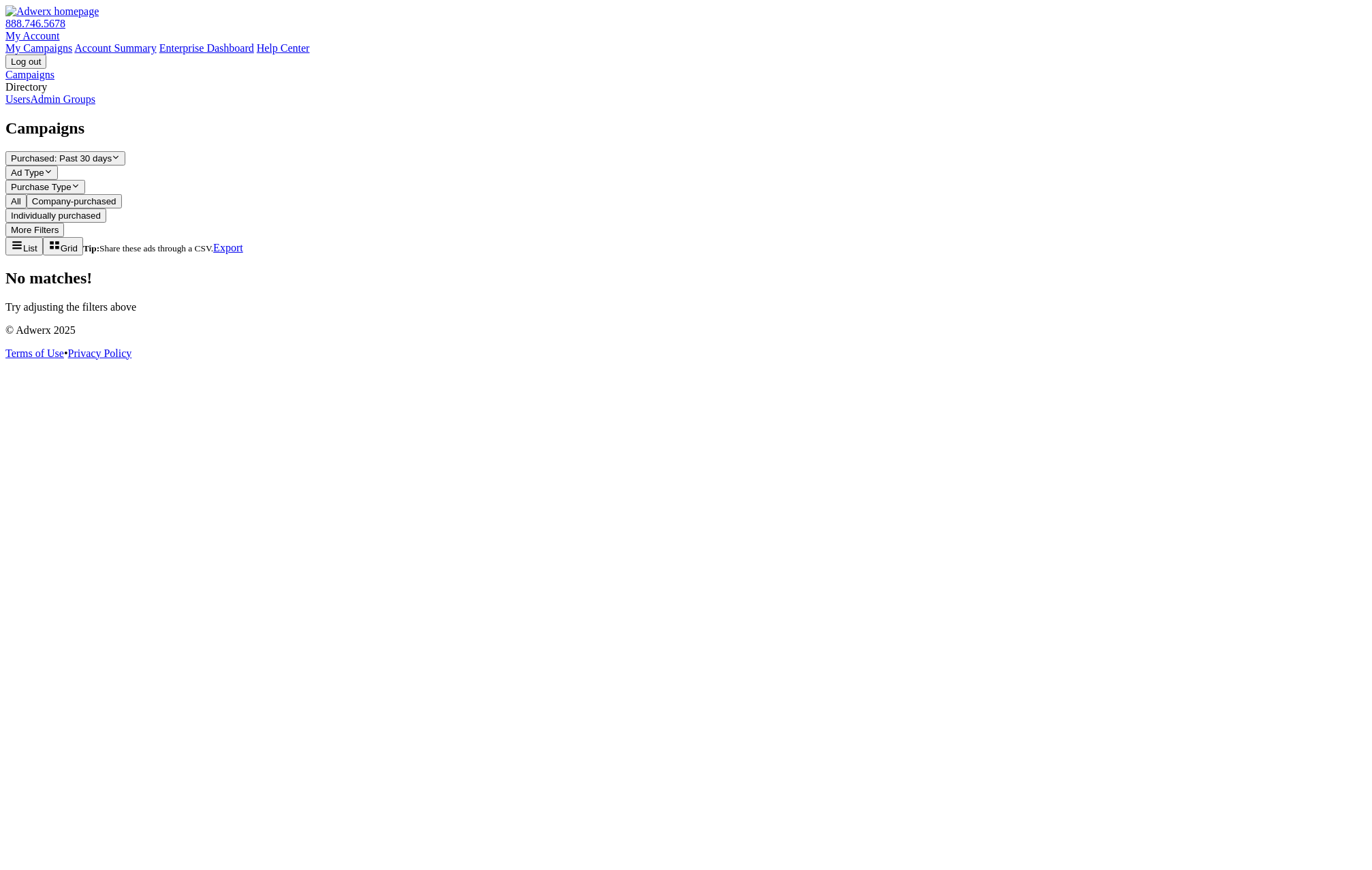
click at [45, 167] on span "Ad Type" at bounding box center [27, 172] width 33 height 10
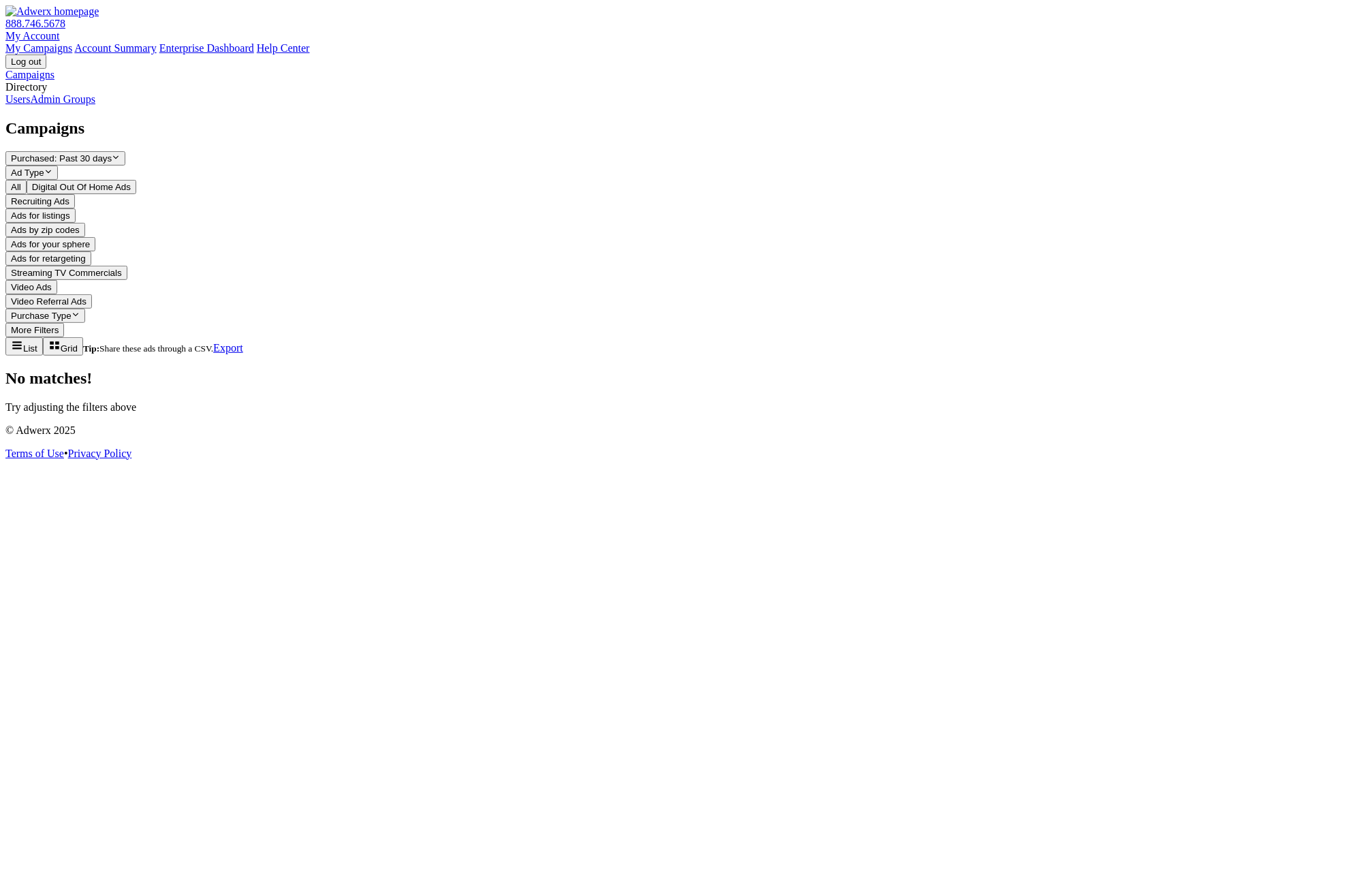
click at [57, 294] on button "Video Ads" at bounding box center [31, 287] width 51 height 15
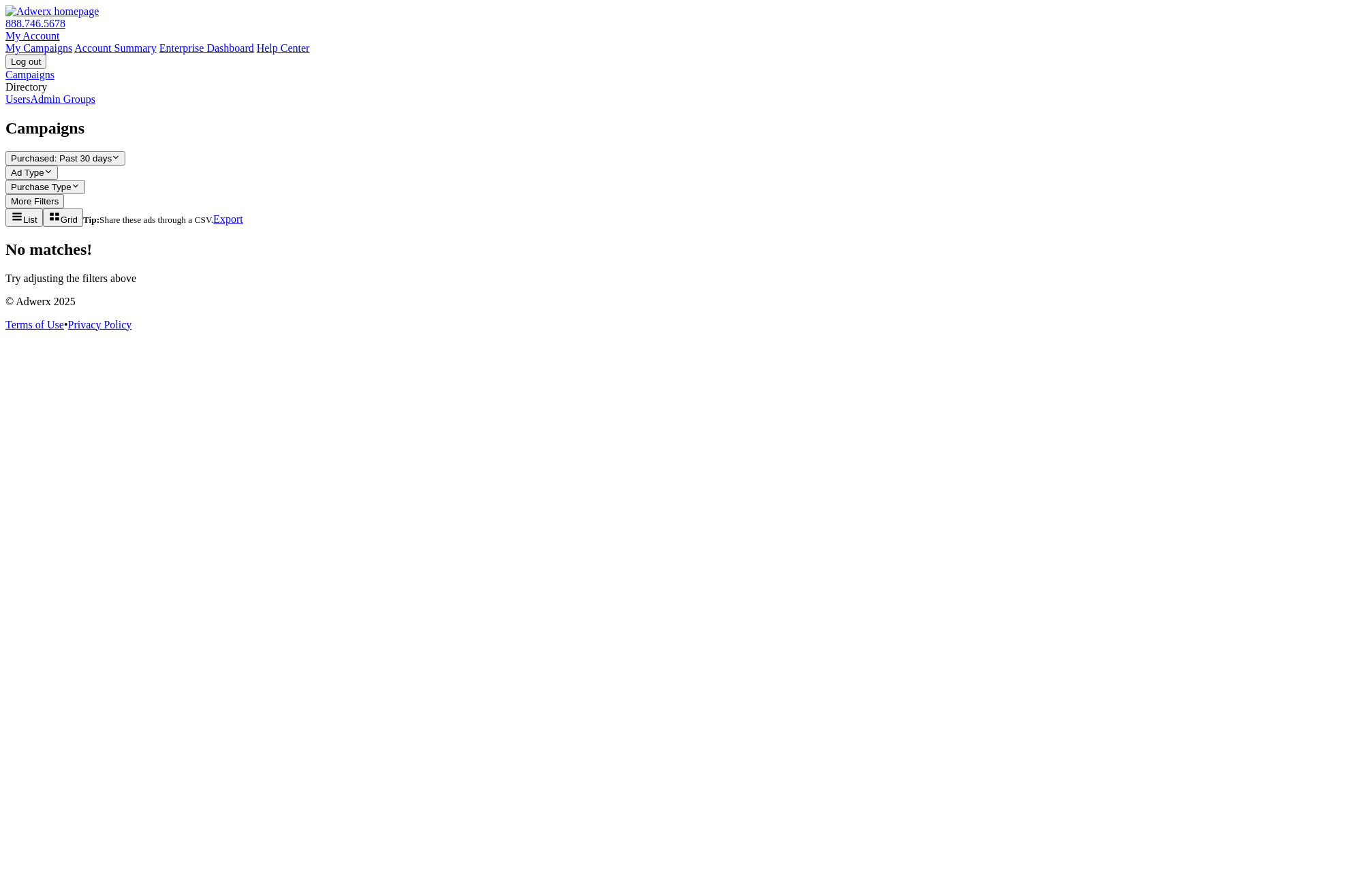
click at [112, 154] on span "Purchased: Past 30 days" at bounding box center [62, 159] width 101 height 10
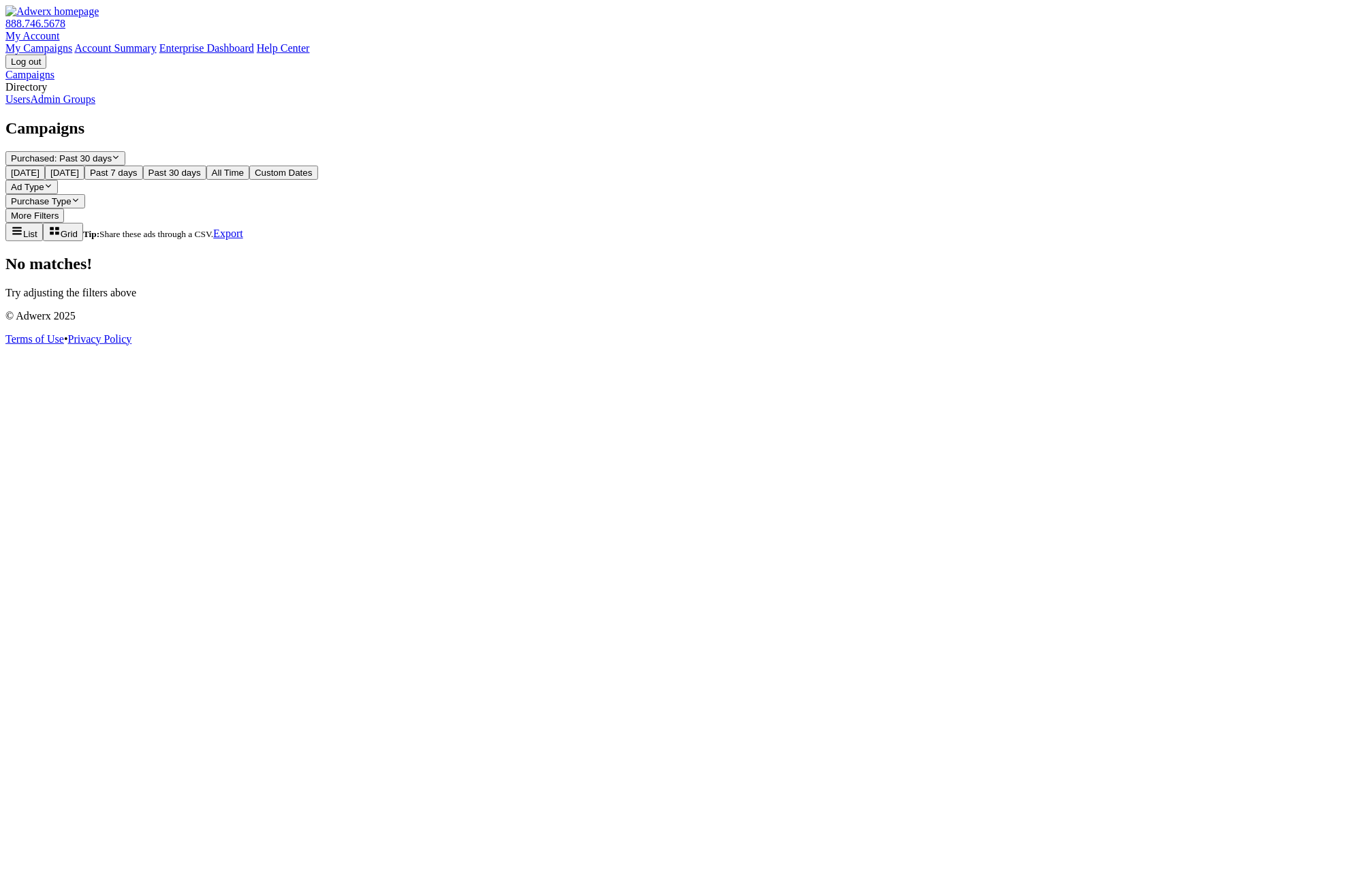
click at [45, 166] on button "Today" at bounding box center [25, 172] width 39 height 15
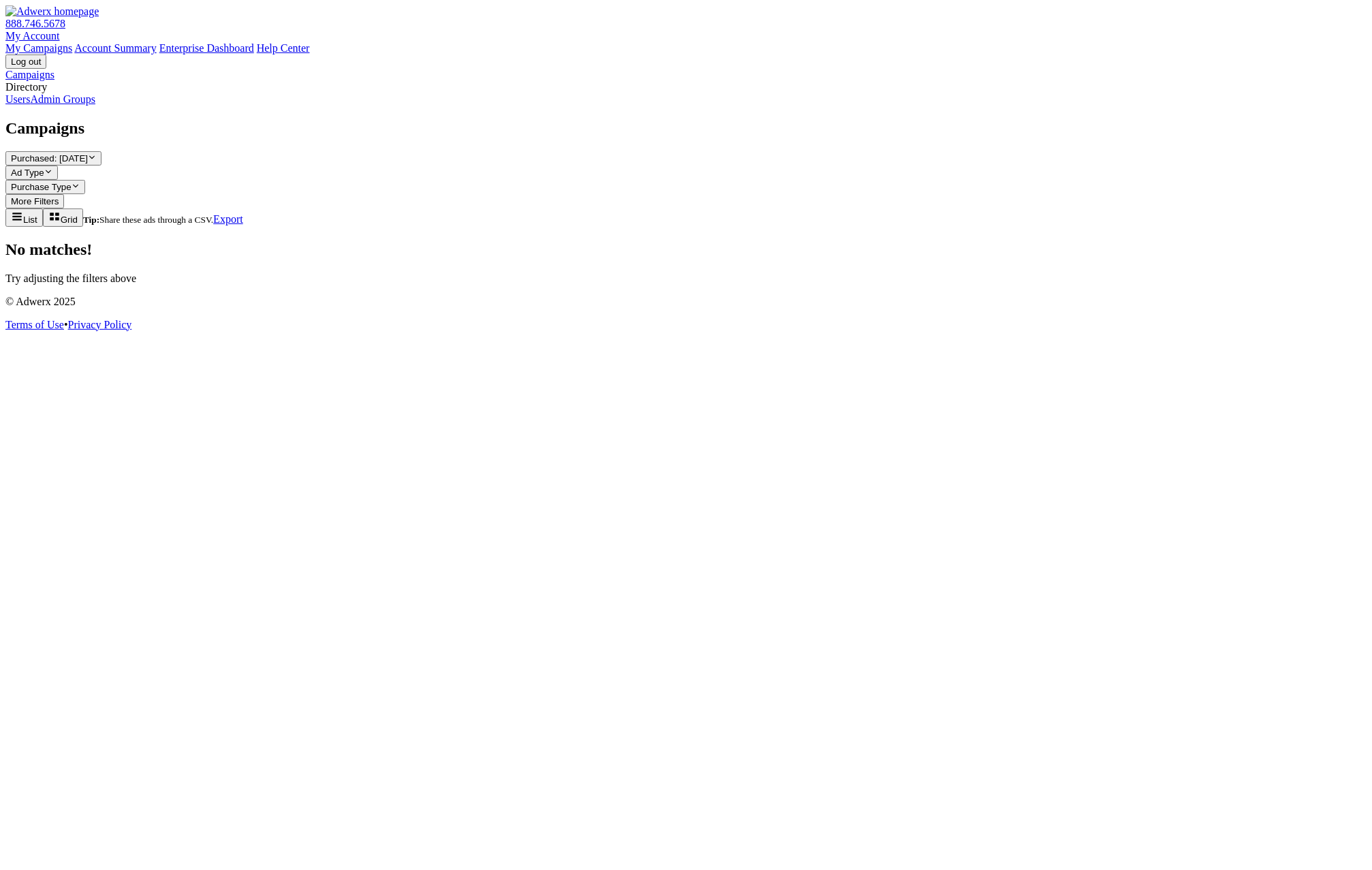
click at [57, 166] on button "Ad Type Reveal list of Ad Type" at bounding box center [31, 172] width 52 height 15
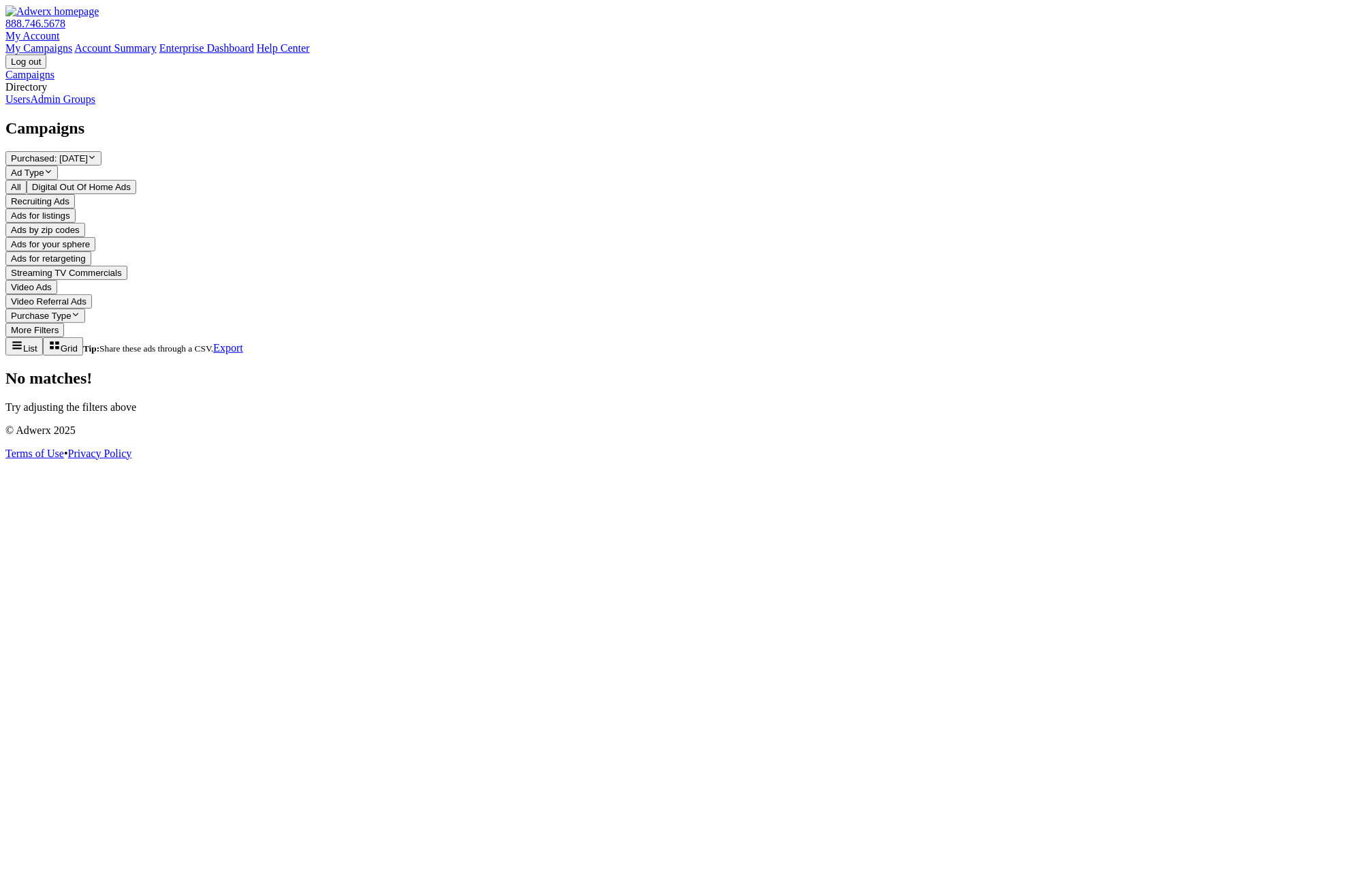
click at [27, 180] on button "All" at bounding box center [15, 187] width 21 height 15
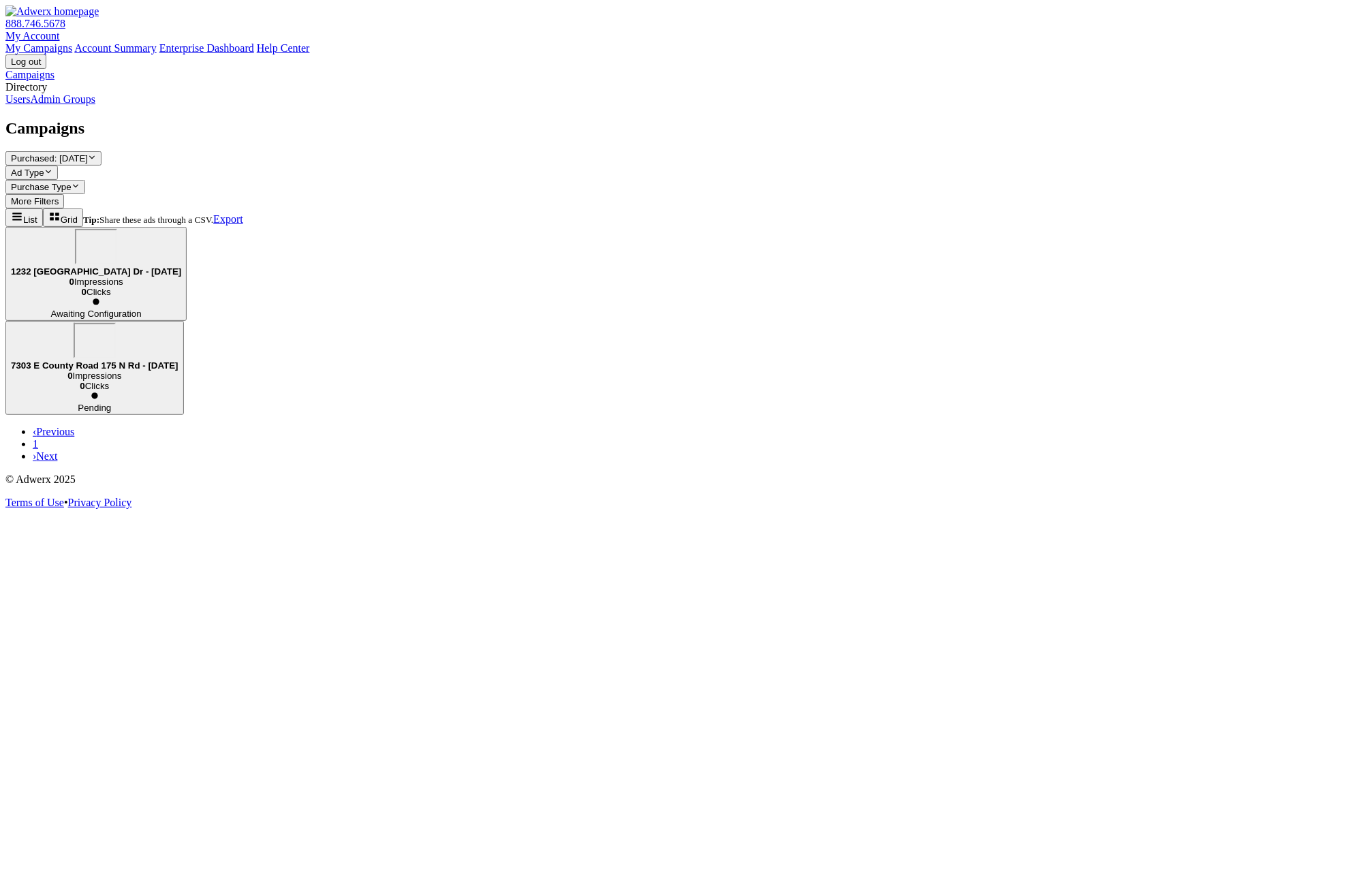
click at [82, 105] on link "Admin Groups" at bounding box center [63, 99] width 65 height 11
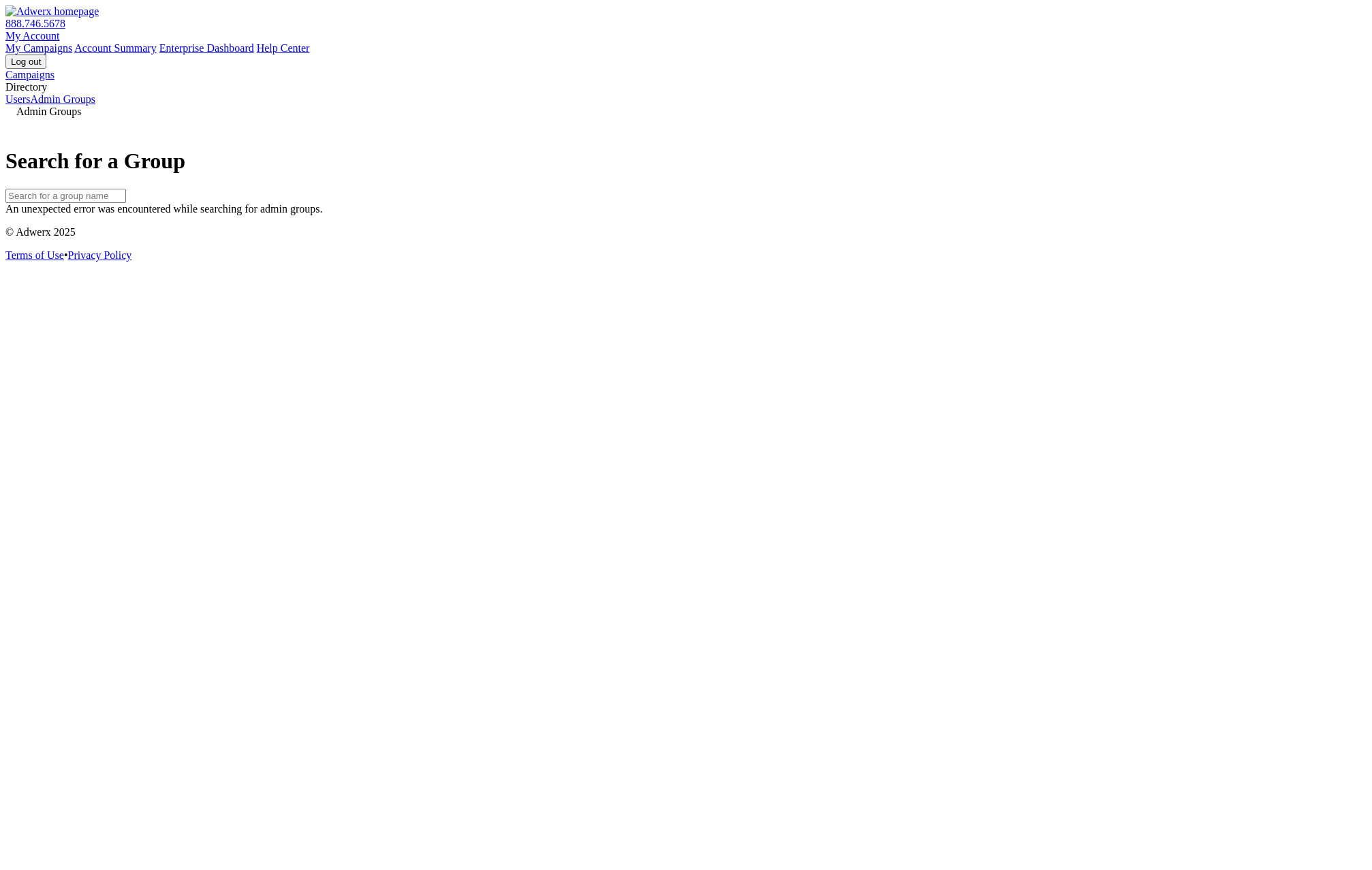
click at [30, 105] on link "Users" at bounding box center [17, 99] width 25 height 11
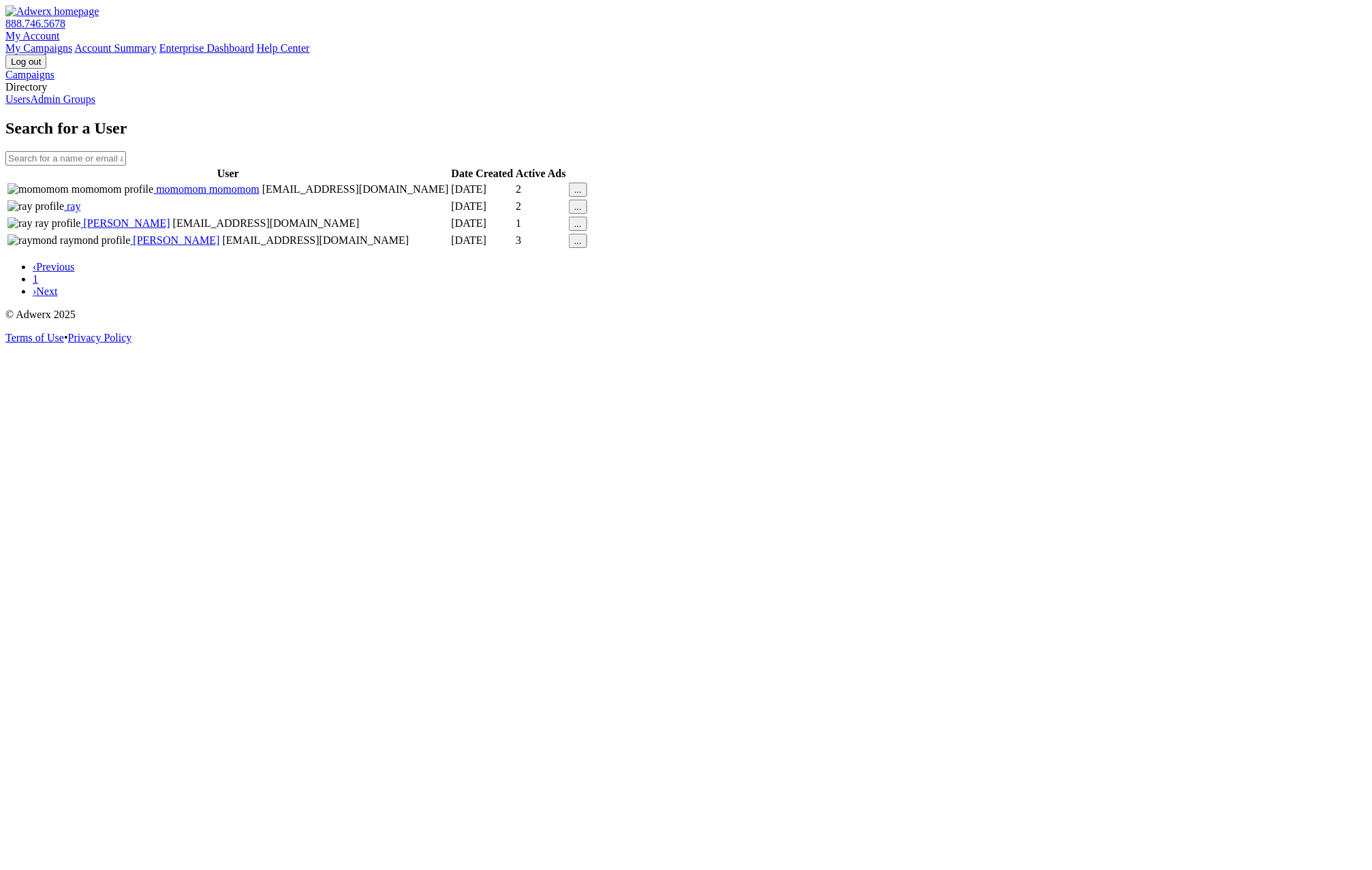
click at [85, 105] on link "Admin Groups" at bounding box center [63, 99] width 65 height 11
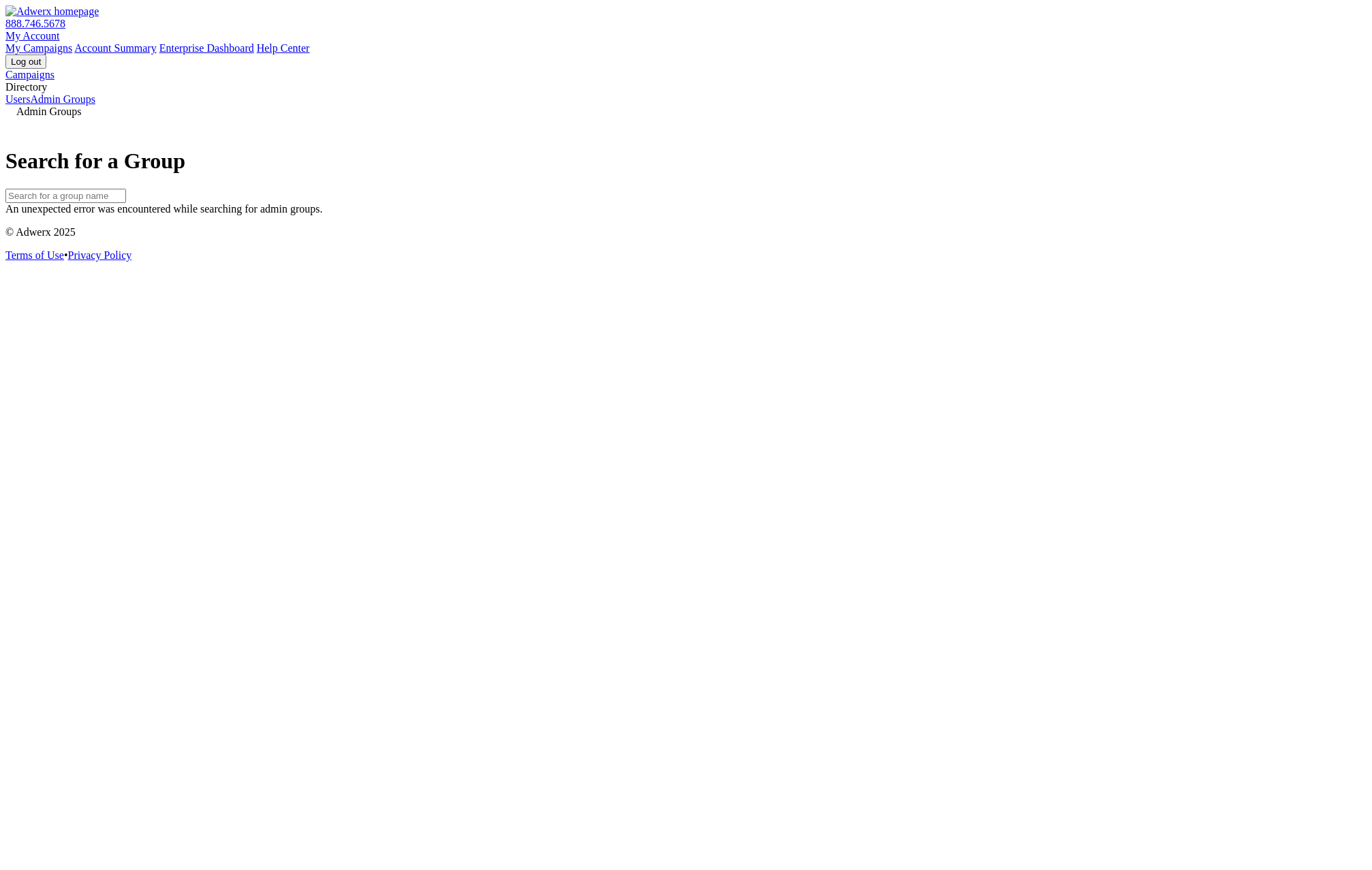
click at [55, 81] on link "Campaigns" at bounding box center [29, 74] width 49 height 11
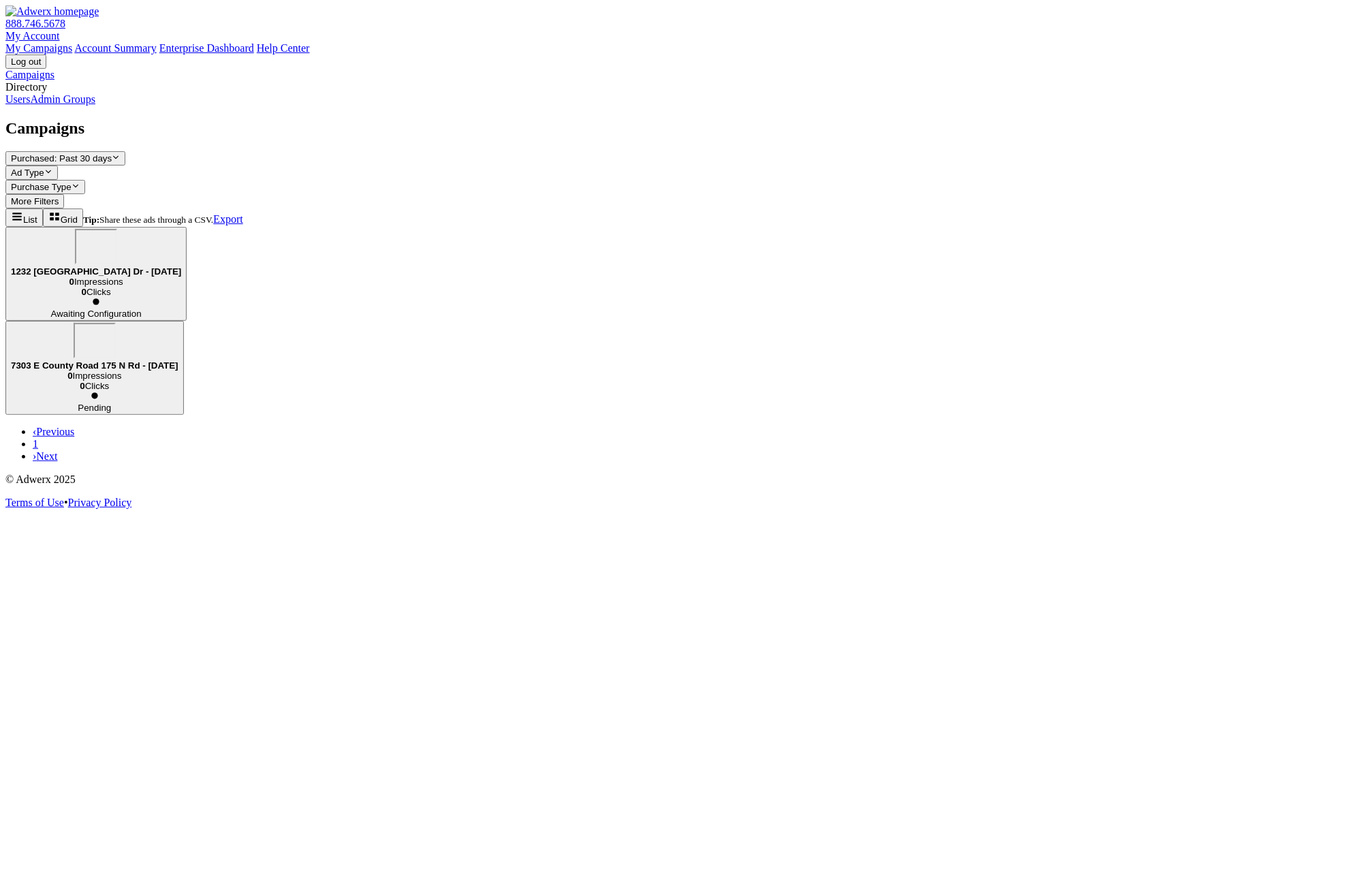
drag, startPoint x: 411, startPoint y: 421, endPoint x: 84, endPoint y: 142, distance: 429.8
click at [390, 401] on div "Campaigns Purchased: Past 30 days Reveal list of Purchased: Past 30 days Ad Typ…" at bounding box center [686, 291] width 1361 height 343
click at [78, 105] on link "Admin Groups" at bounding box center [63, 99] width 65 height 11
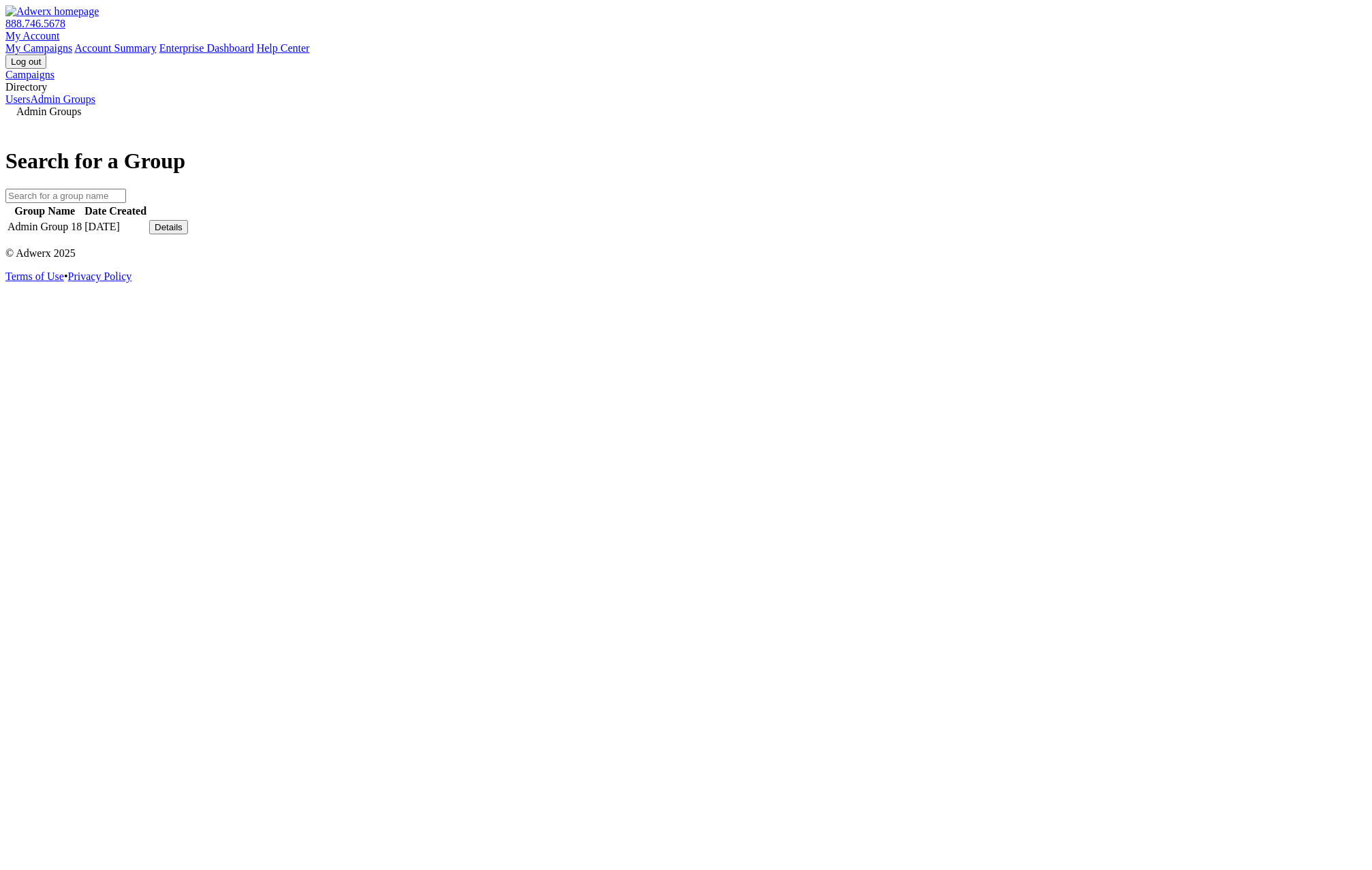
click at [716, 236] on div "Admin Groups Search for a Group Group Name Date Created Admin Group 18 7/10/202…" at bounding box center [686, 171] width 1361 height 130
click at [30, 105] on link "Users" at bounding box center [17, 99] width 25 height 11
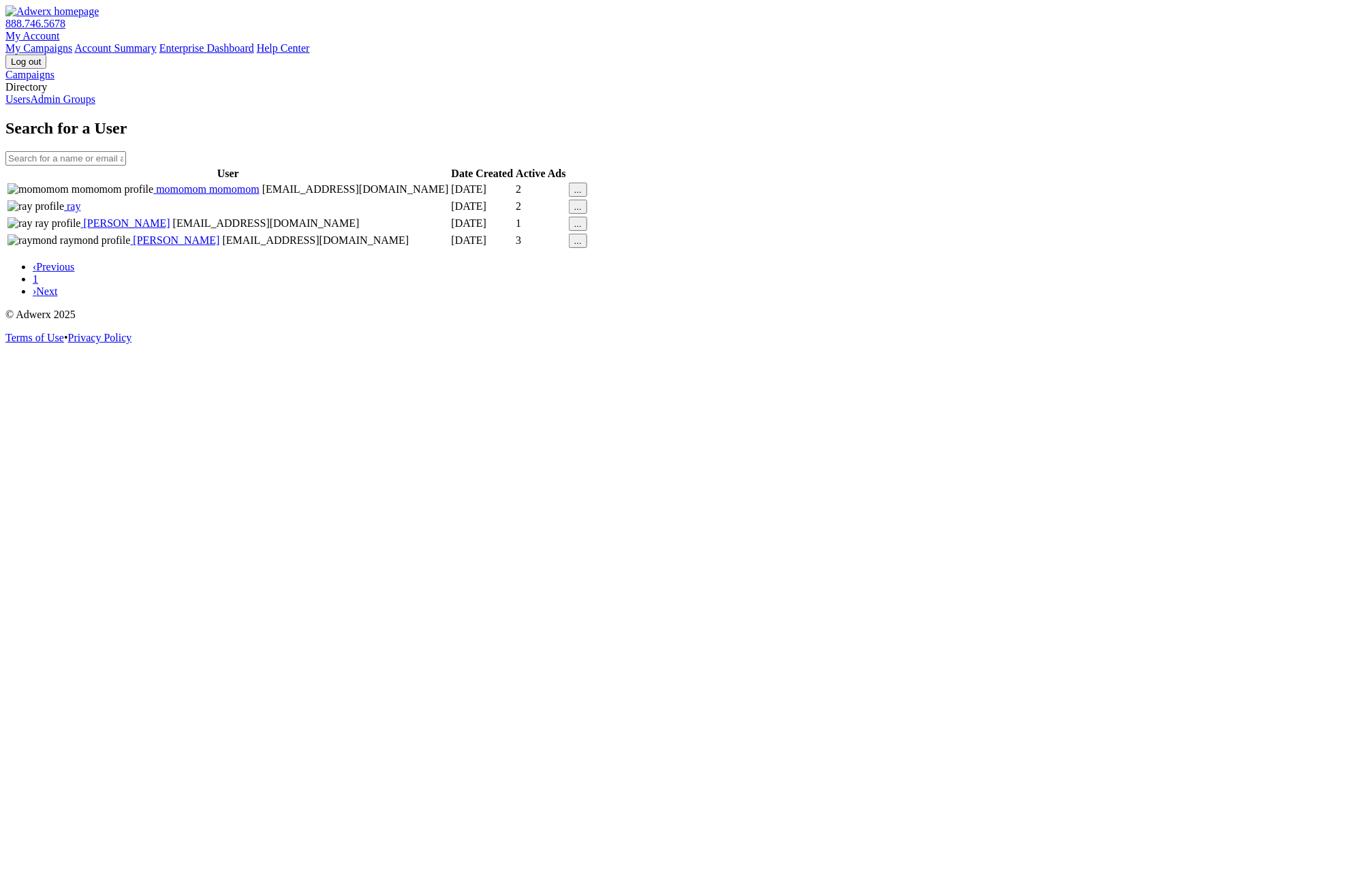
click at [587, 196] on button "..." at bounding box center [577, 190] width 18 height 15
click at [1156, 248] on link "Visit Account" at bounding box center [1137, 241] width 59 height 11
click at [126, 151] on input "text" at bounding box center [65, 158] width 121 height 15
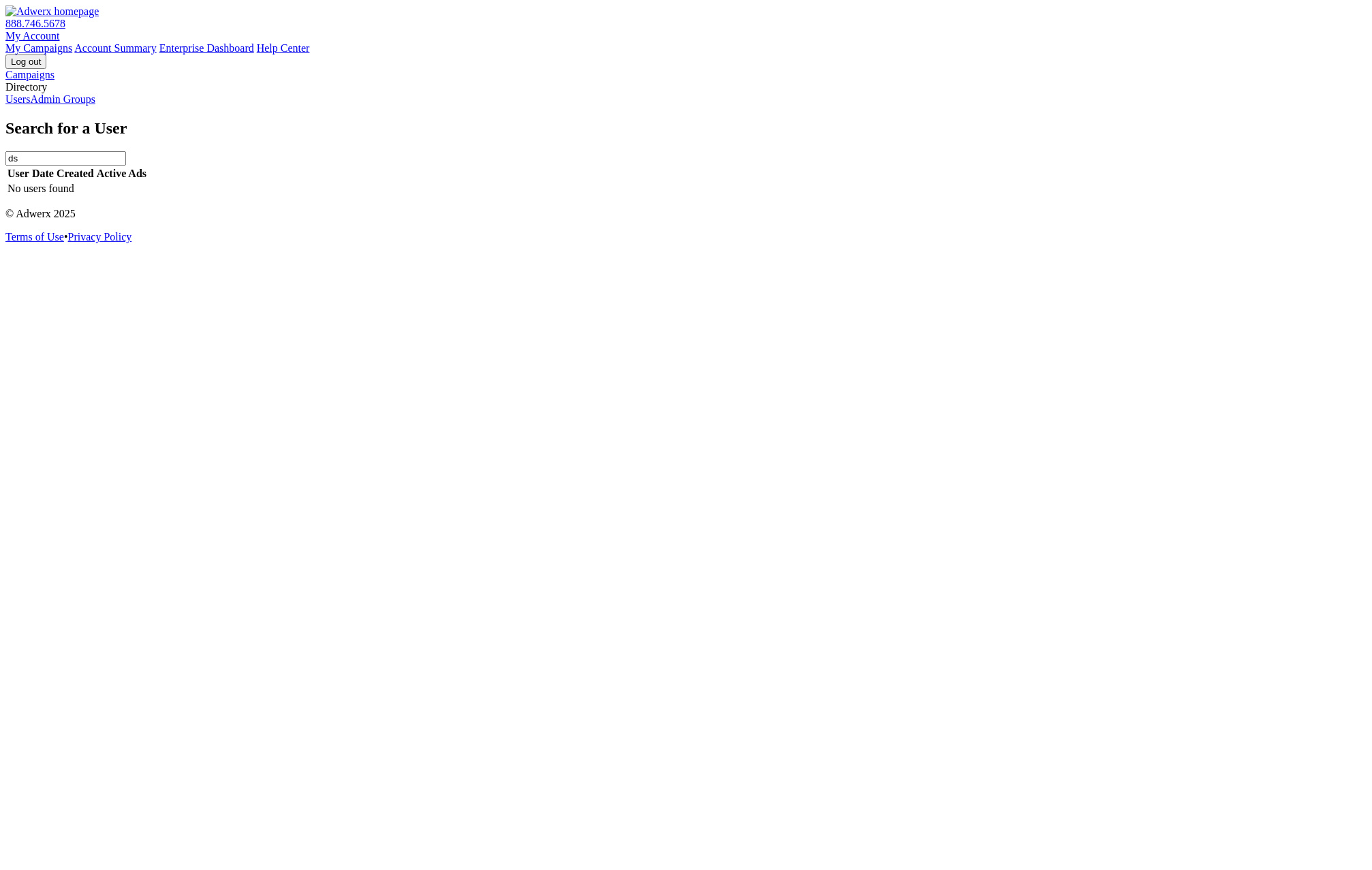
type input "ds"
click at [95, 105] on link "Admin Groups" at bounding box center [63, 99] width 65 height 11
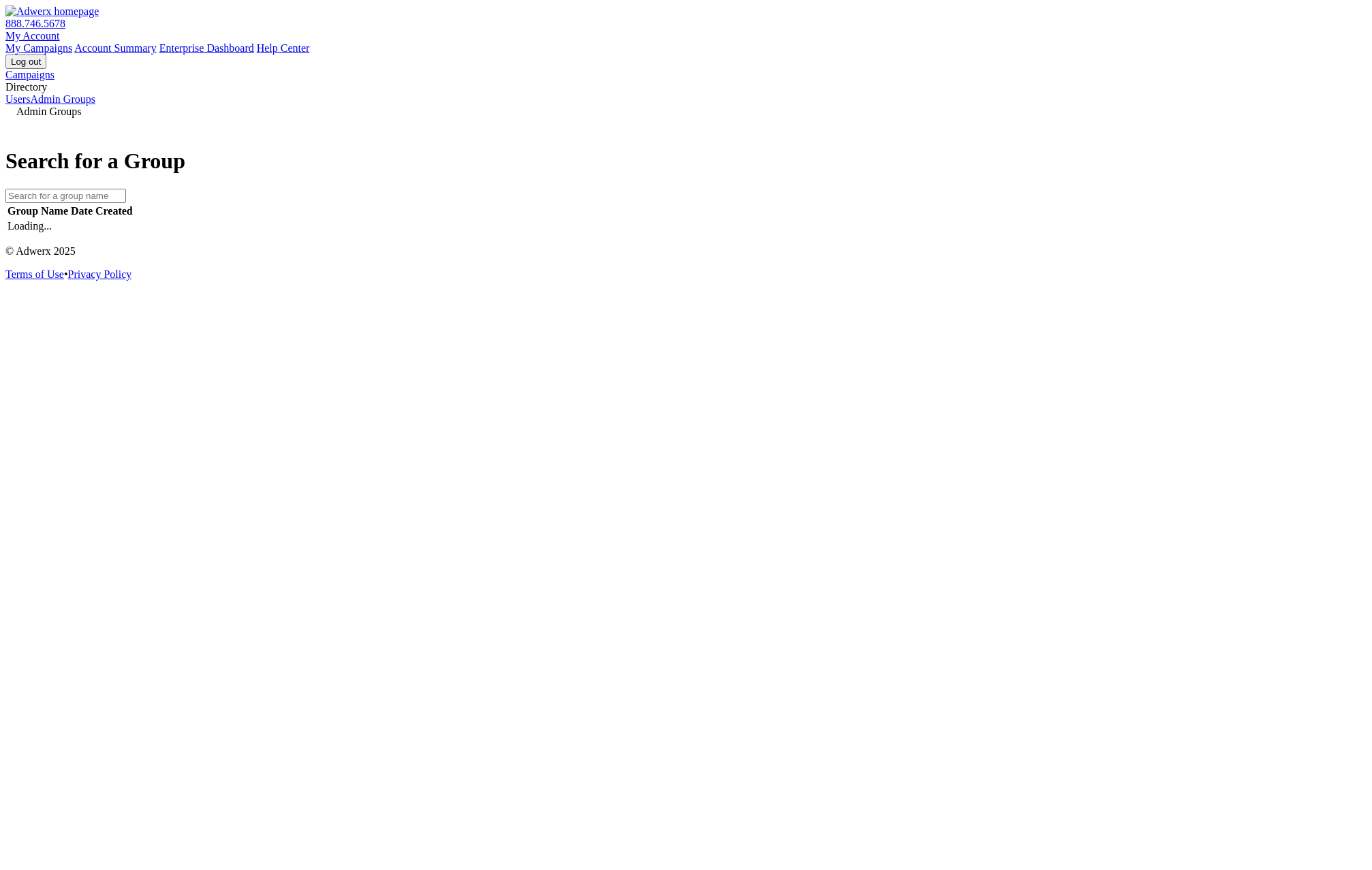
click at [30, 105] on link "Users" at bounding box center [17, 99] width 25 height 11
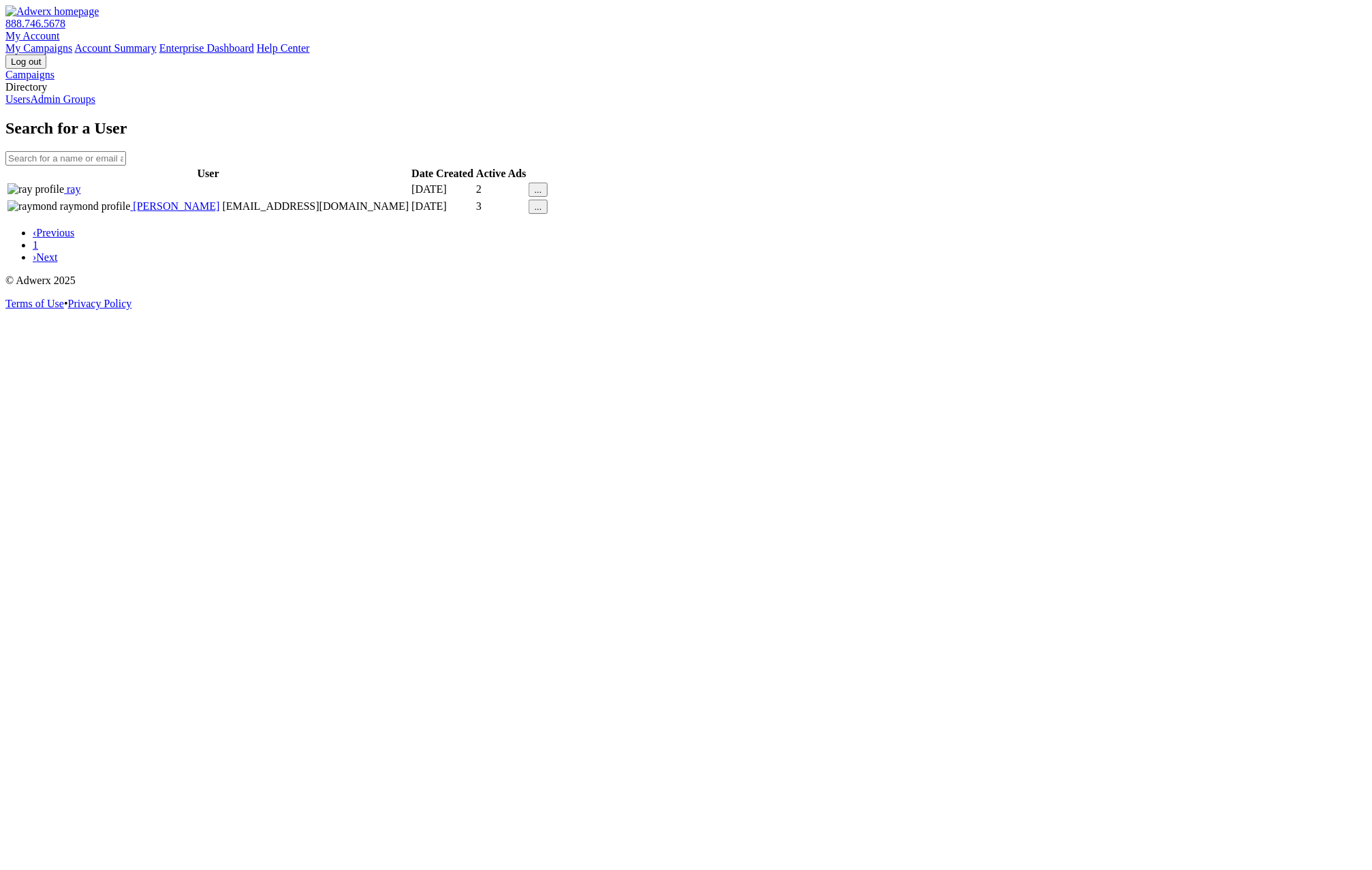
click at [60, 30] on link "My Account" at bounding box center [33, 35] width 55 height 11
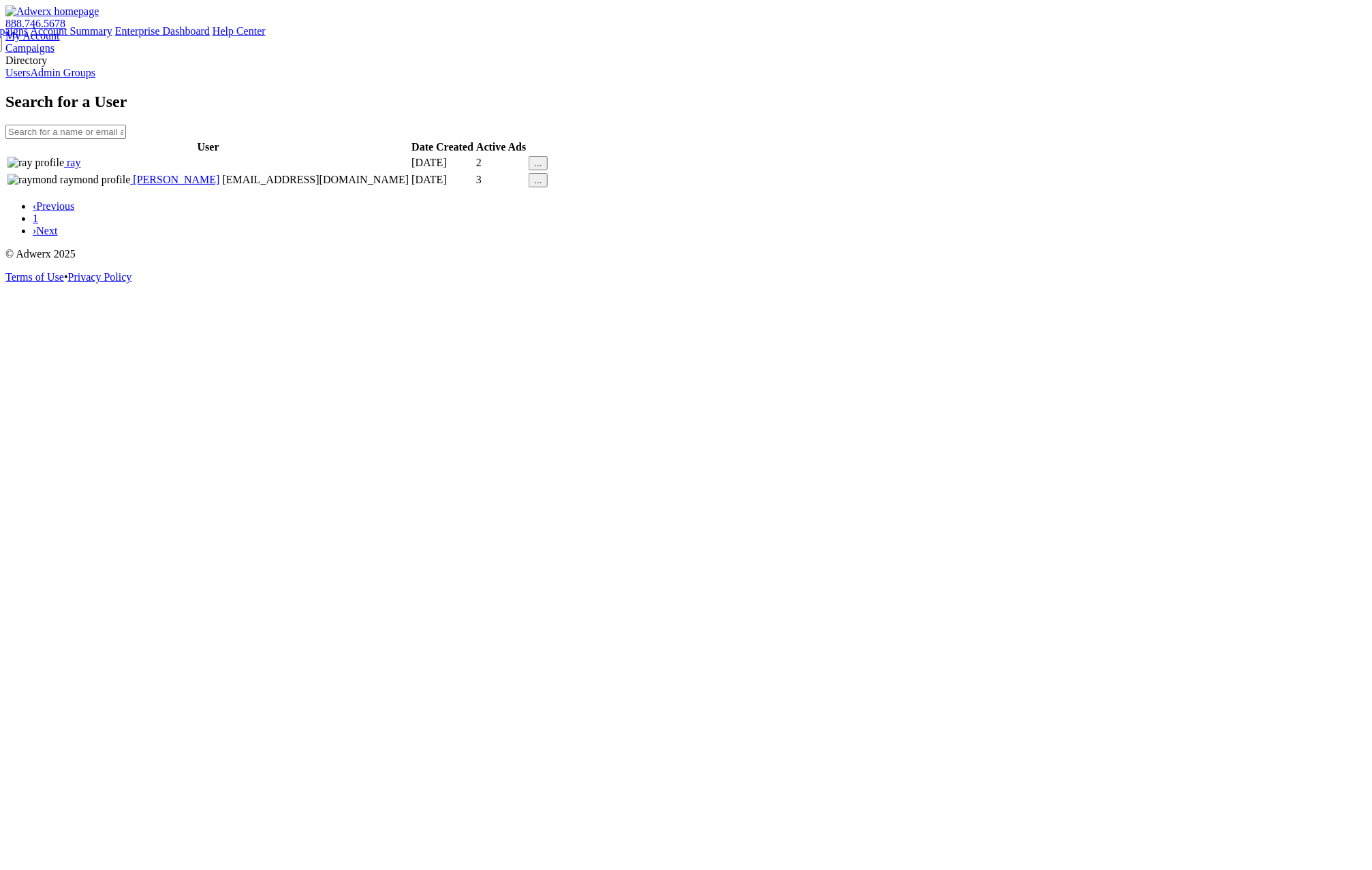
click at [80, 78] on link "Admin Groups" at bounding box center [63, 72] width 65 height 11
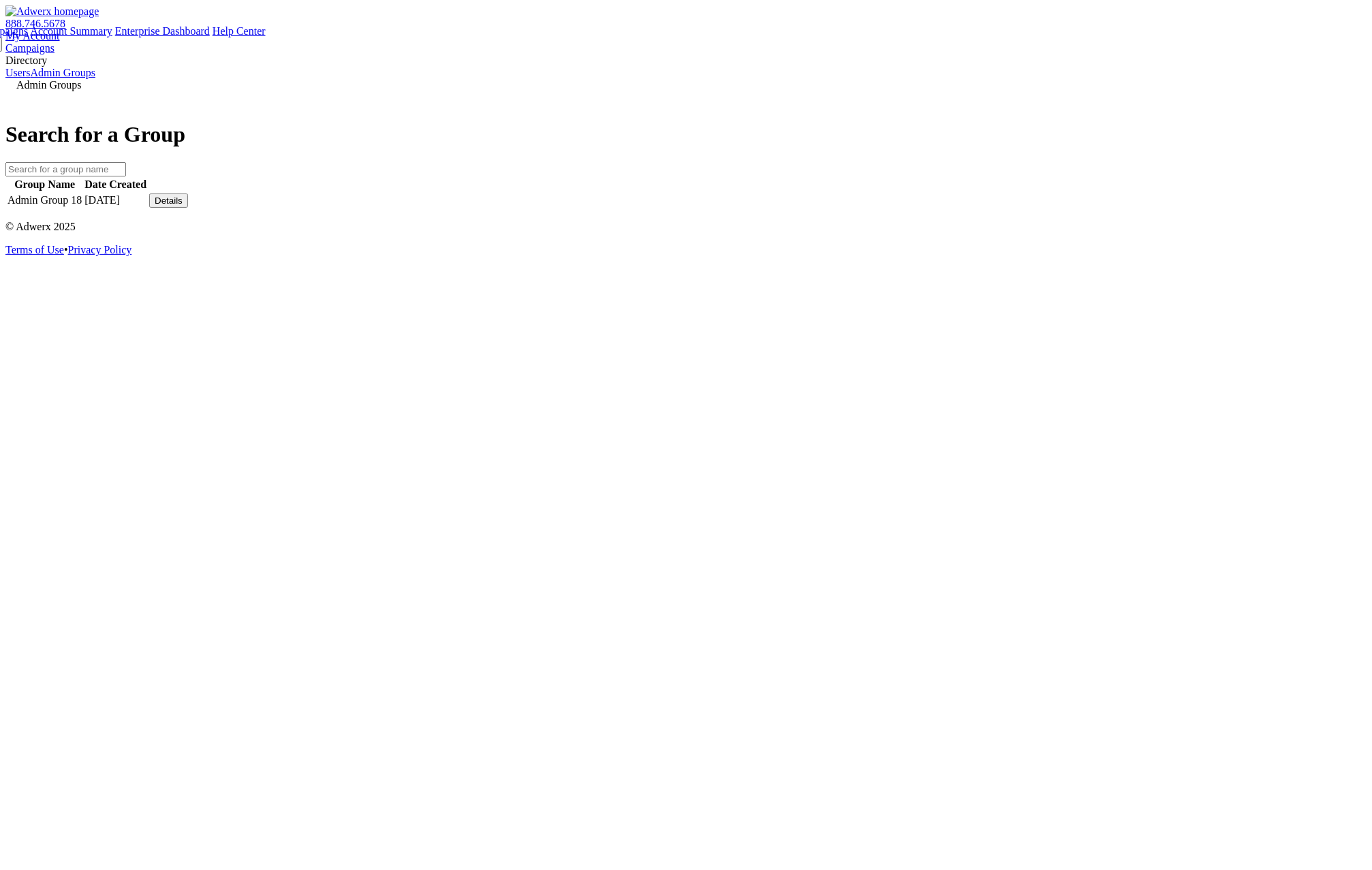
click at [183, 206] on div "Details" at bounding box center [168, 201] width 28 height 10
click at [1030, 222] on link "View Group" at bounding box center [1003, 215] width 54 height 11
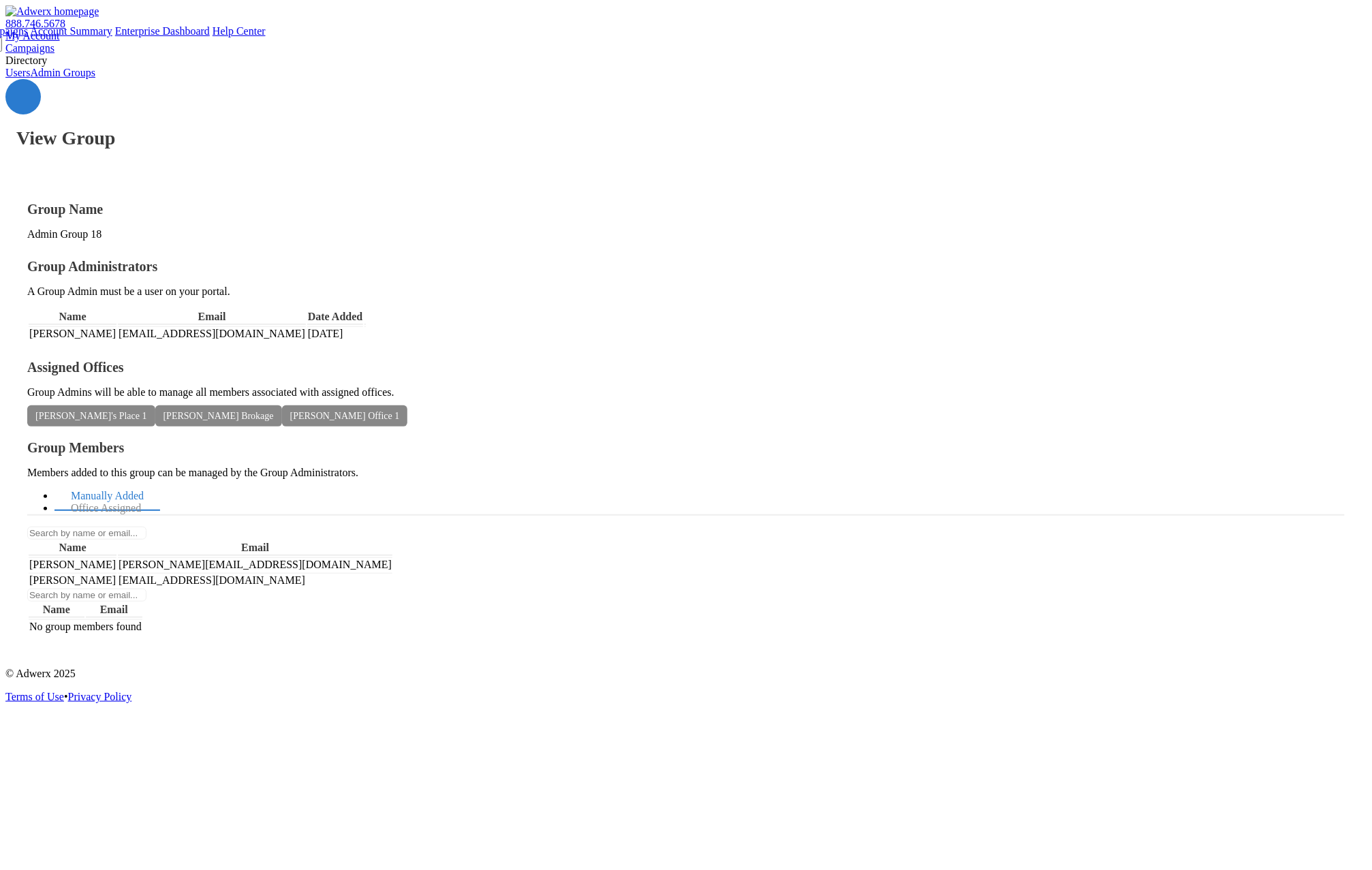
click at [60, 30] on link "My Account" at bounding box center [33, 35] width 55 height 11
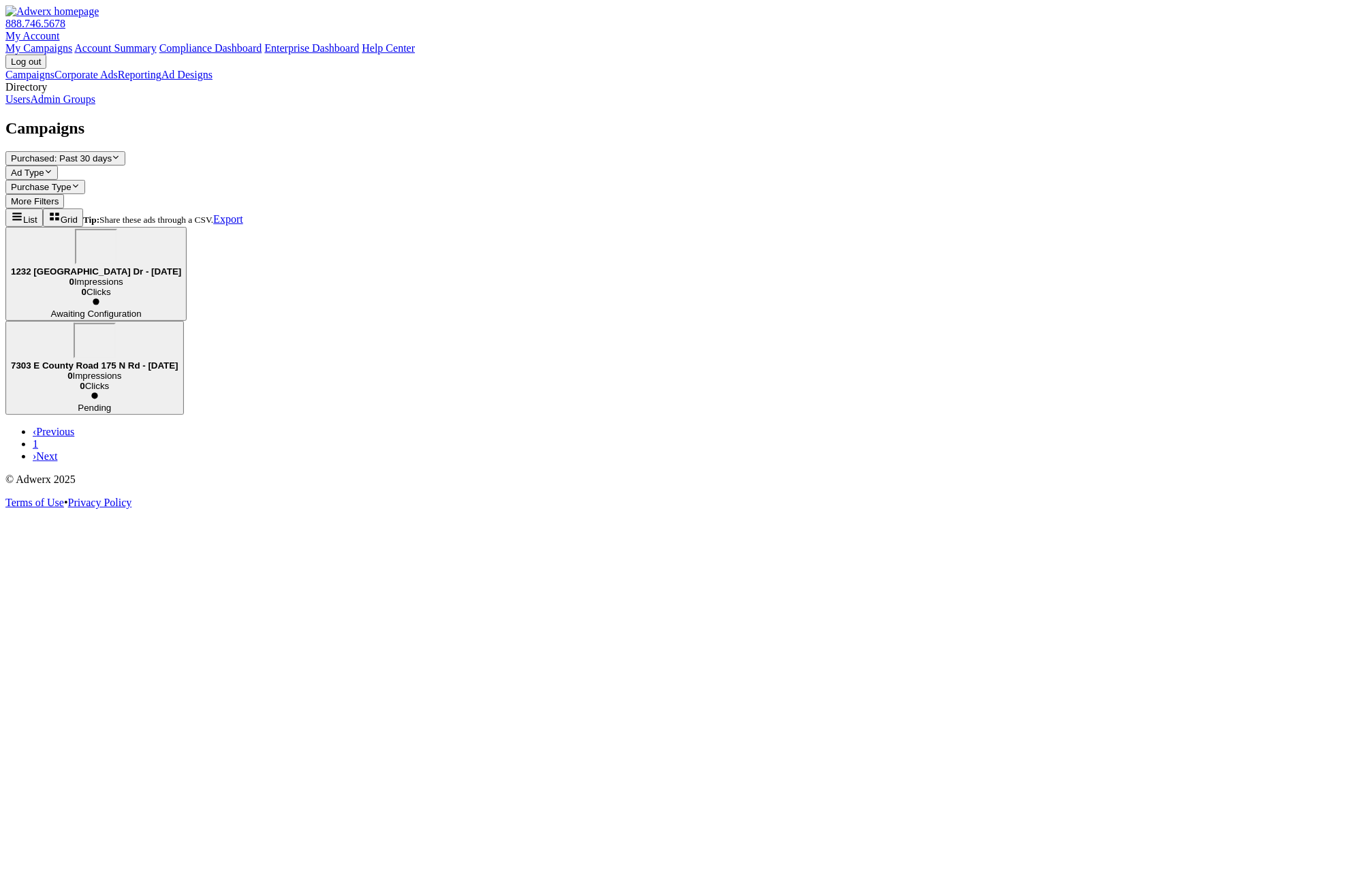
click at [118, 81] on link "Reporting" at bounding box center [139, 74] width 44 height 11
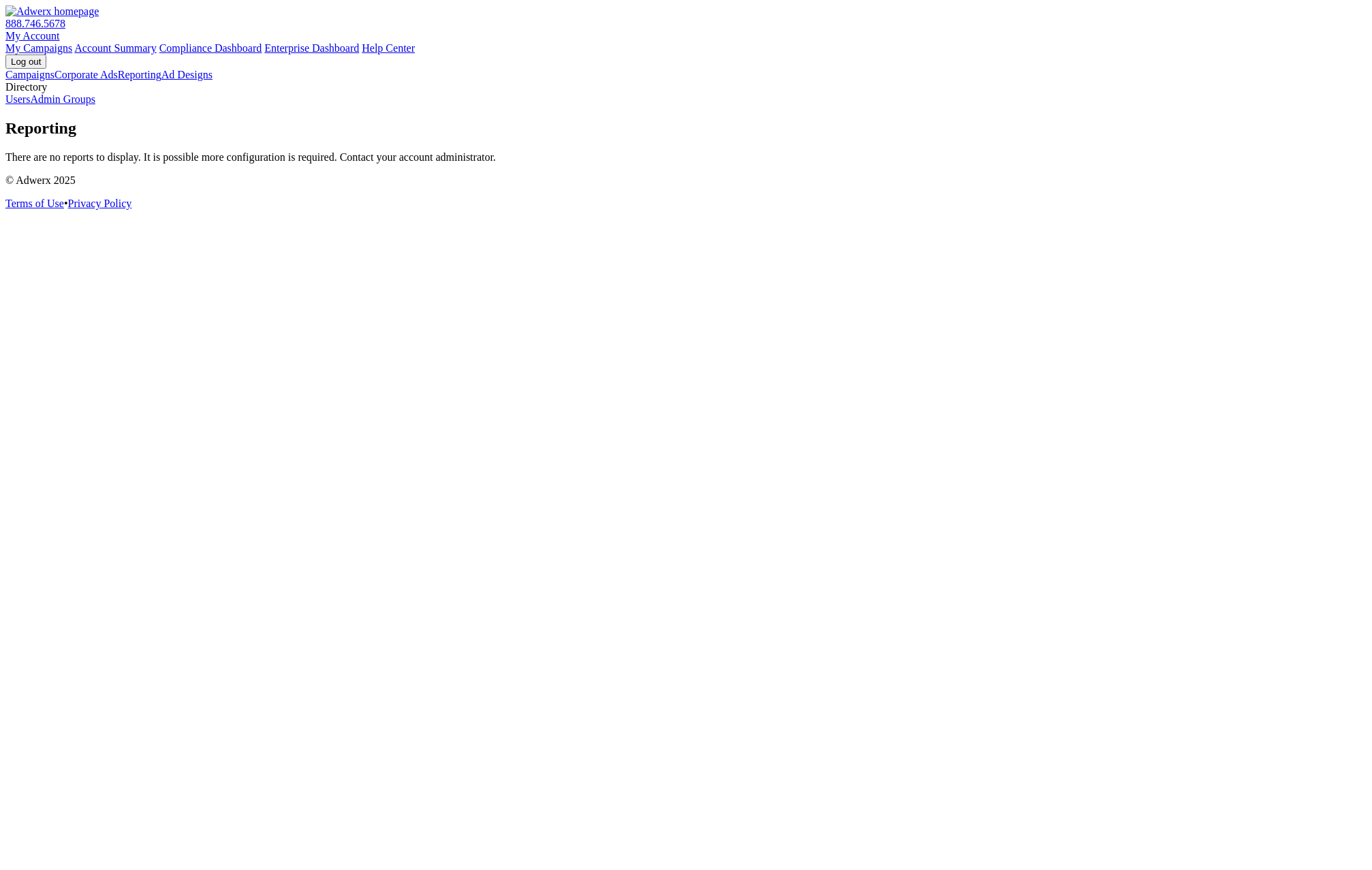
click at [68, 81] on link "Corporate Ads" at bounding box center [87, 74] width 63 height 11
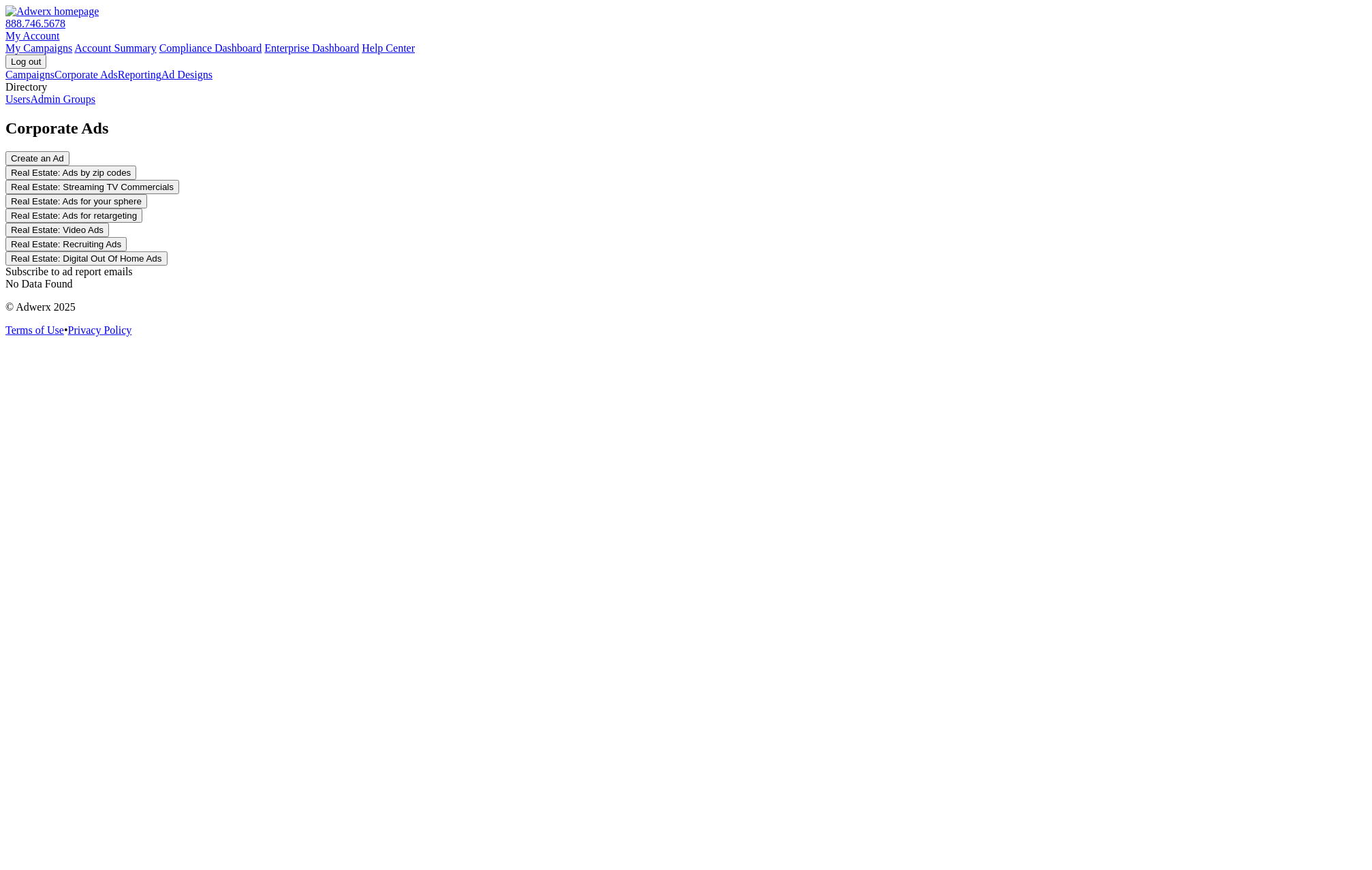
click at [55, 78] on link "Campaigns" at bounding box center [29, 74] width 49 height 11
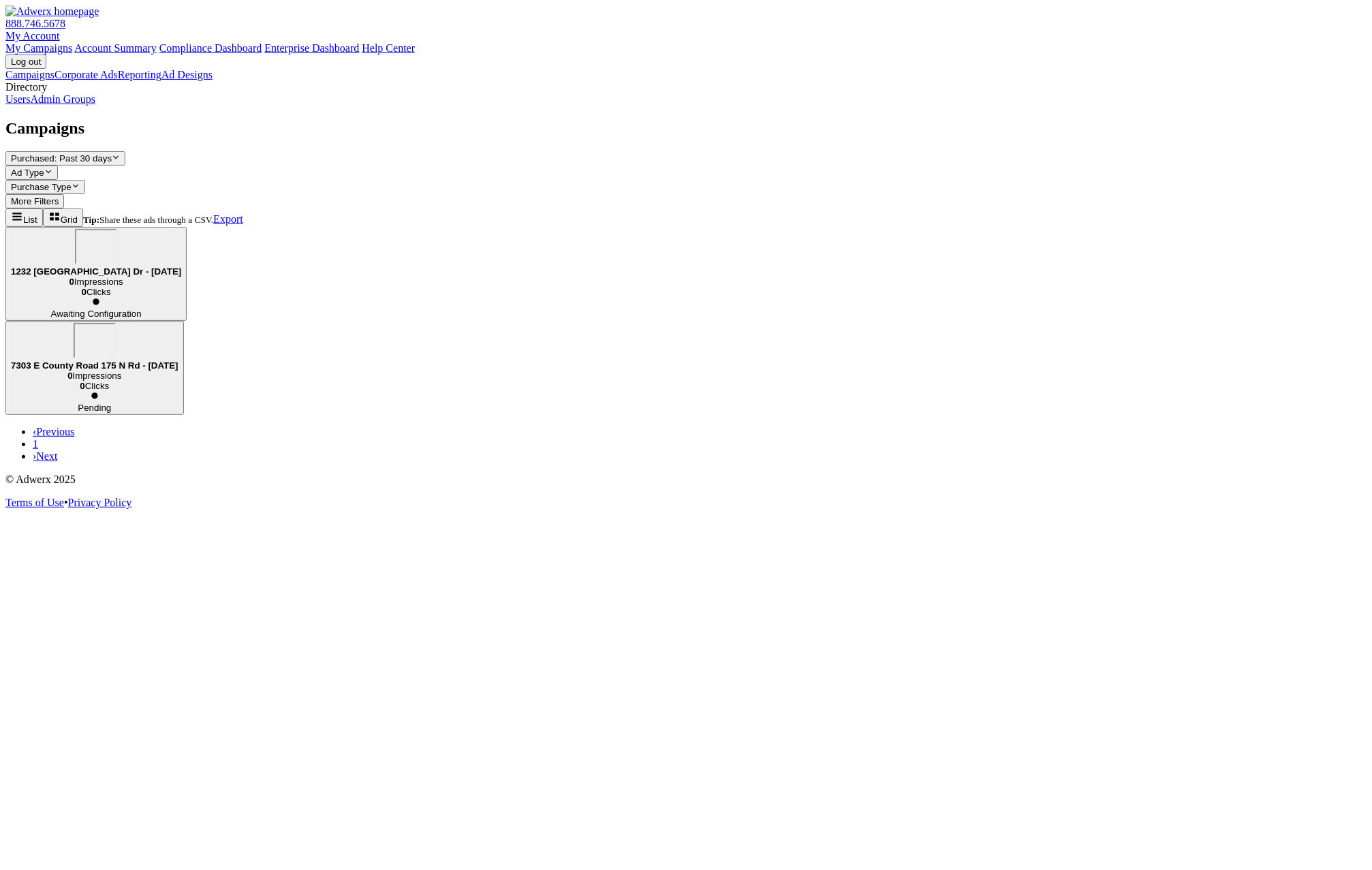
click at [76, 105] on link "Admin Groups" at bounding box center [63, 99] width 65 height 11
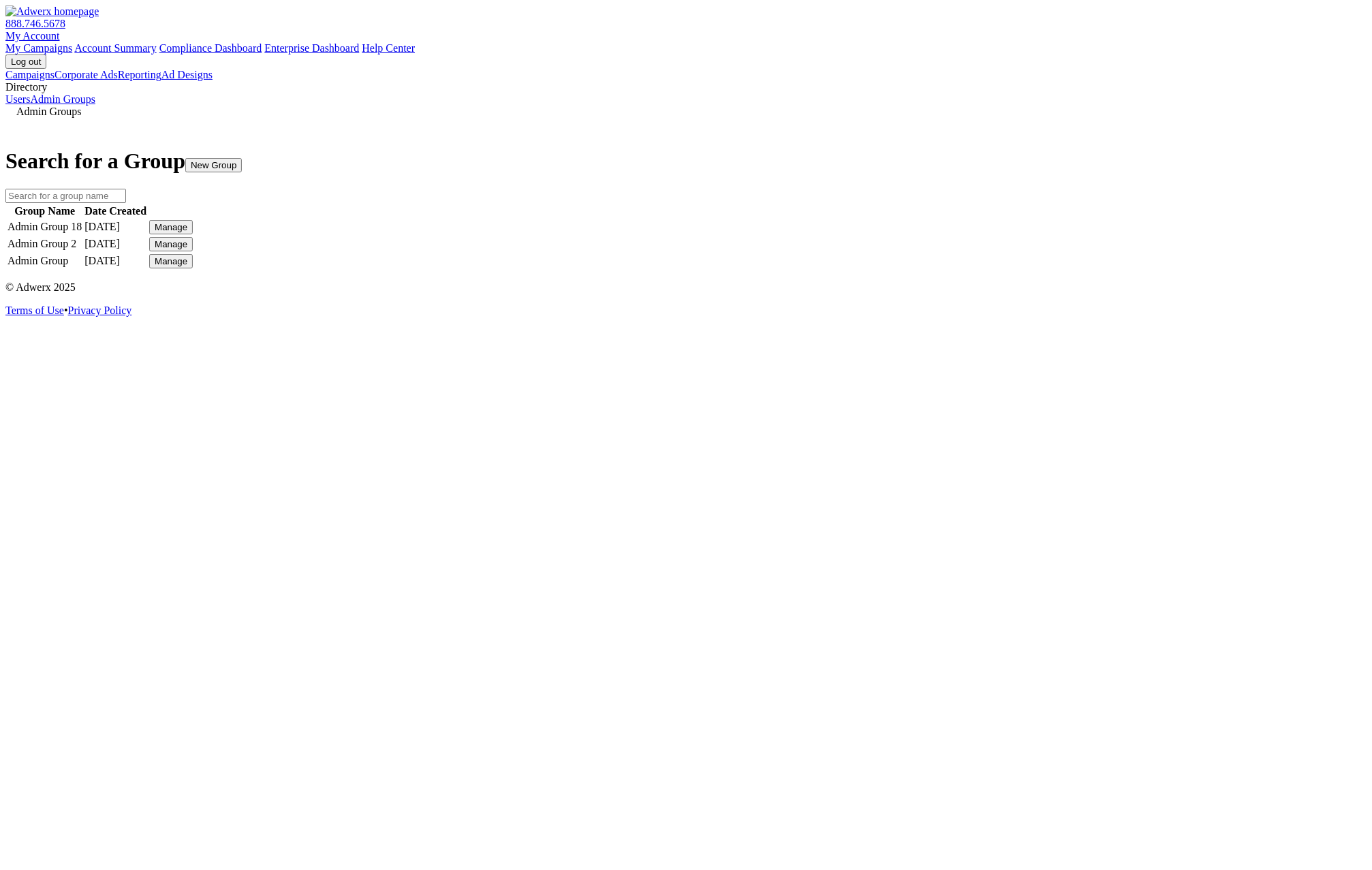
click at [30, 105] on link "Users" at bounding box center [17, 99] width 25 height 11
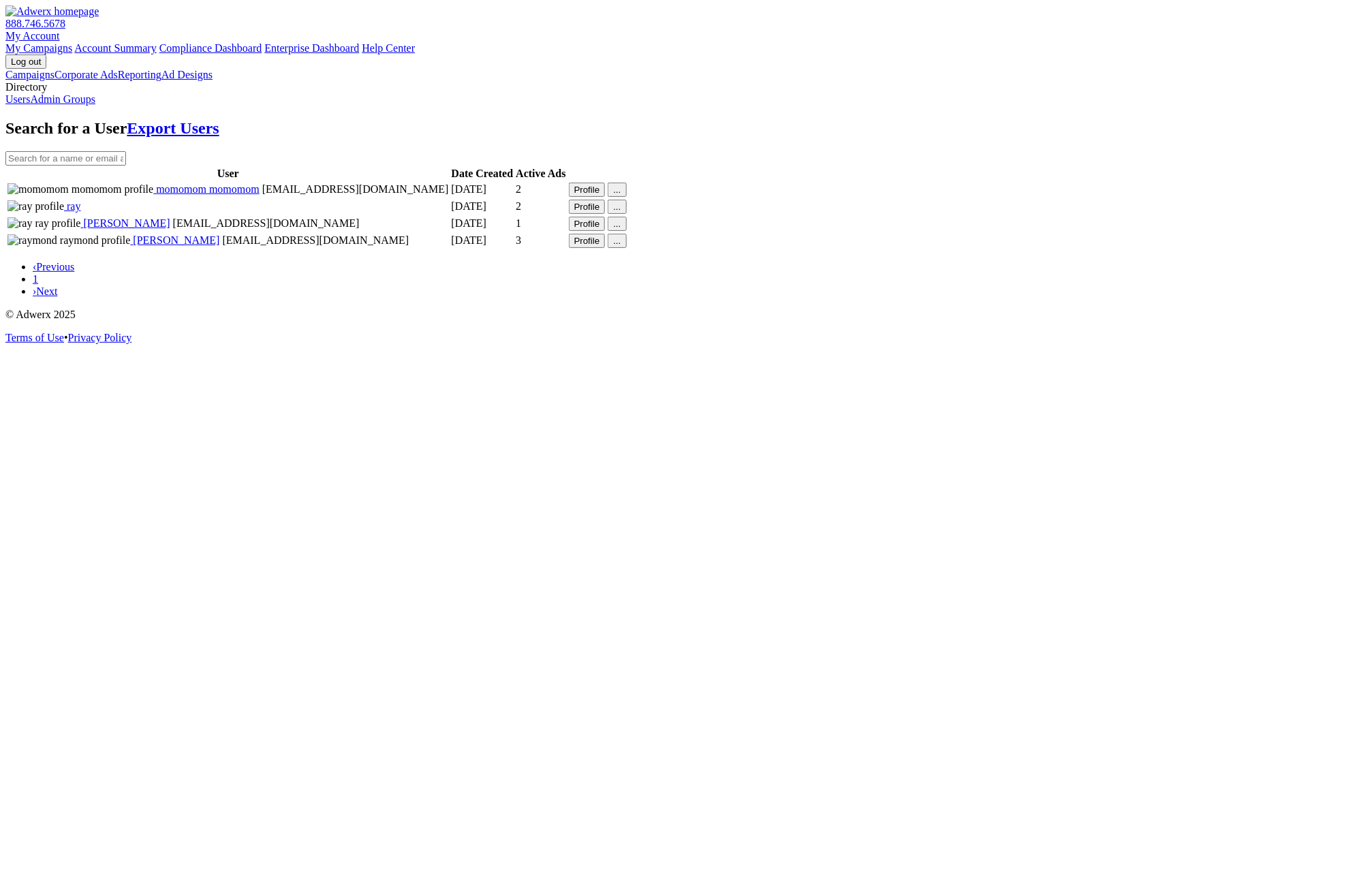
click at [88, 105] on link "Admin Groups" at bounding box center [63, 99] width 65 height 11
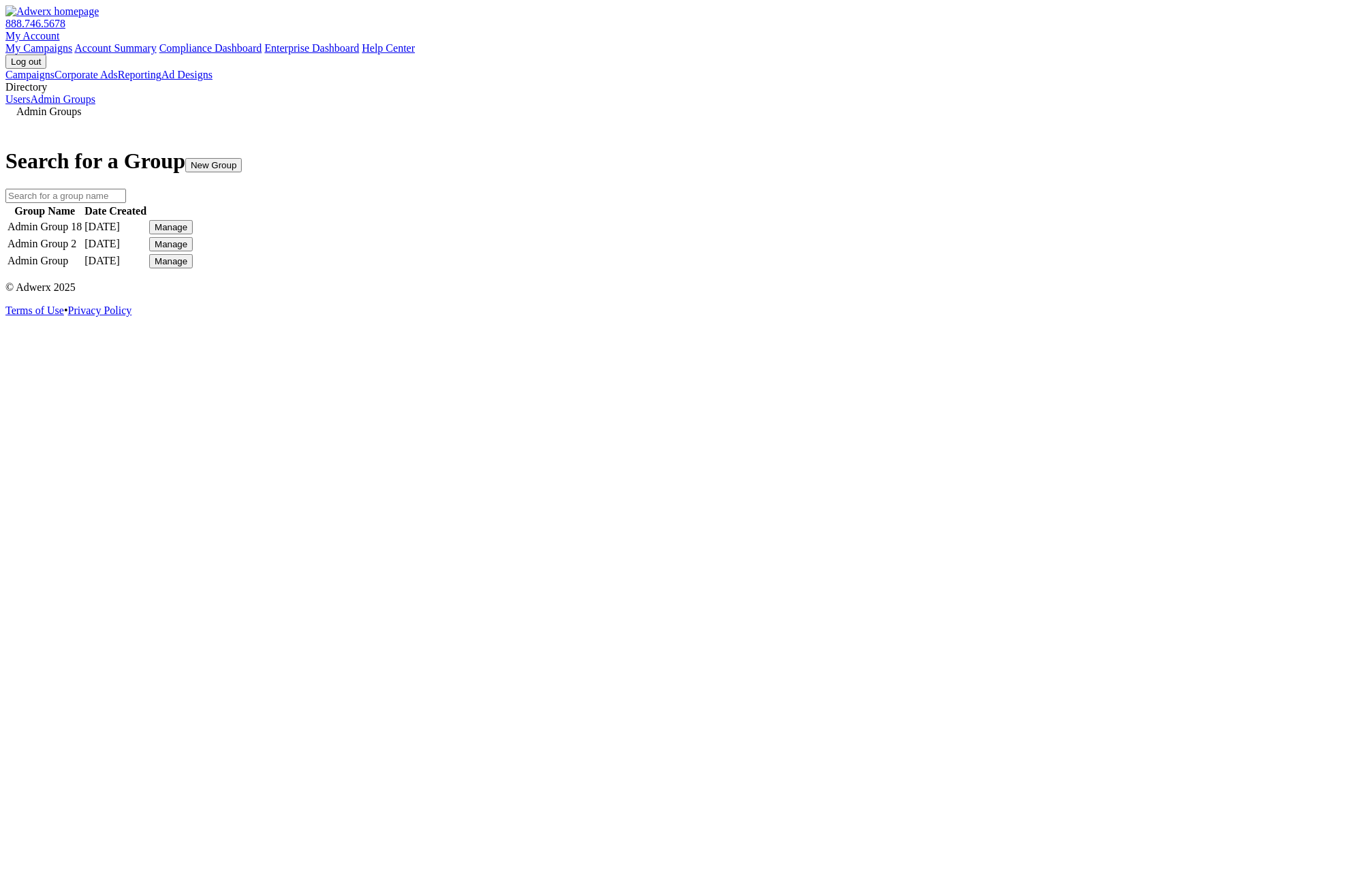
click at [589, 270] on div "Admin Groups Search for a Group New Group Group Name Date Created Admin Group 1…" at bounding box center [686, 188] width 1361 height 165
drag, startPoint x: 402, startPoint y: 557, endPoint x: 178, endPoint y: 8, distance: 592.9
click at [401, 270] on div "Admin Groups Search for a Group New Group Group Name Date Created Admin Group 1…" at bounding box center [686, 188] width 1361 height 165
click at [95, 105] on link "Offices" at bounding box center [111, 99] width 32 height 11
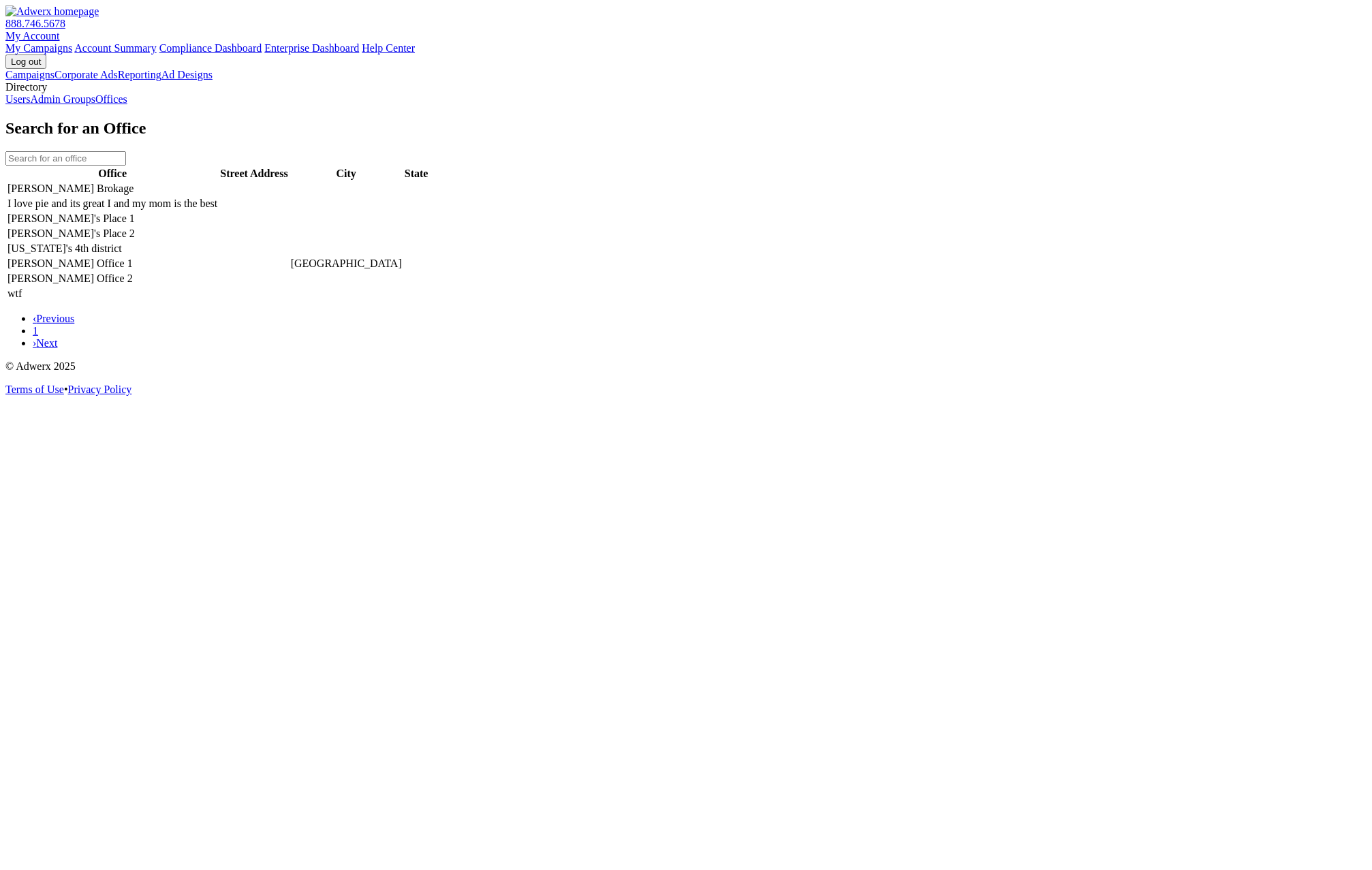
click at [402, 270] on td "Raleigh" at bounding box center [346, 263] width 112 height 14
click at [429, 286] on td at bounding box center [416, 279] width 25 height 14
click at [429, 196] on td at bounding box center [416, 189] width 25 height 14
